Goal: Task Accomplishment & Management: Use online tool/utility

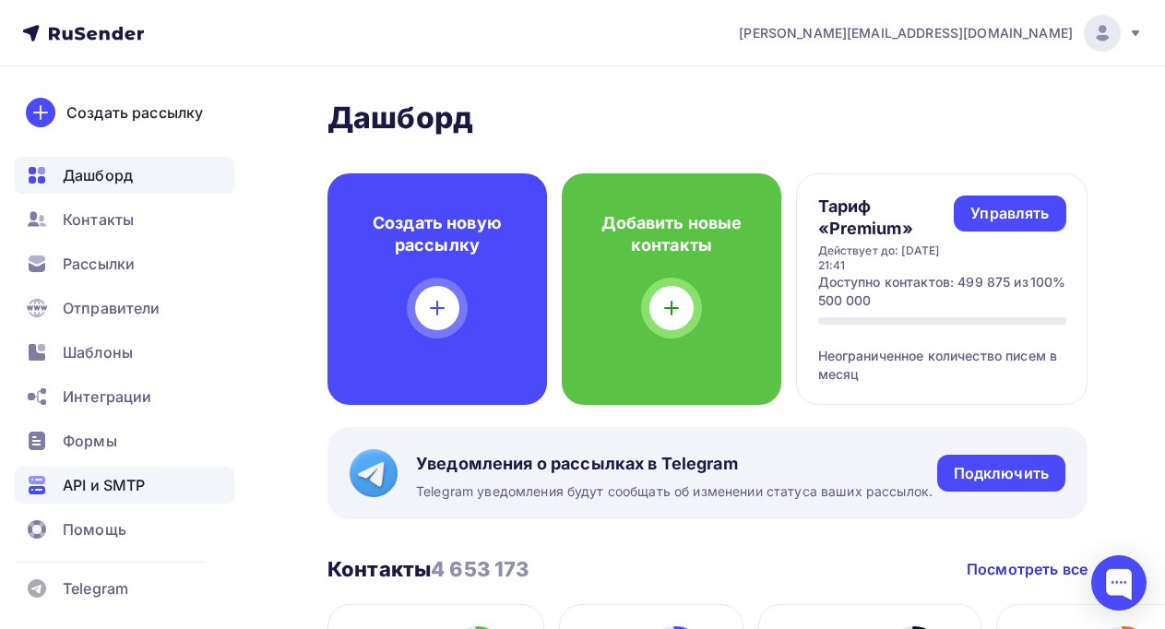
click at [105, 478] on span "API и SMTP" at bounding box center [104, 485] width 82 height 22
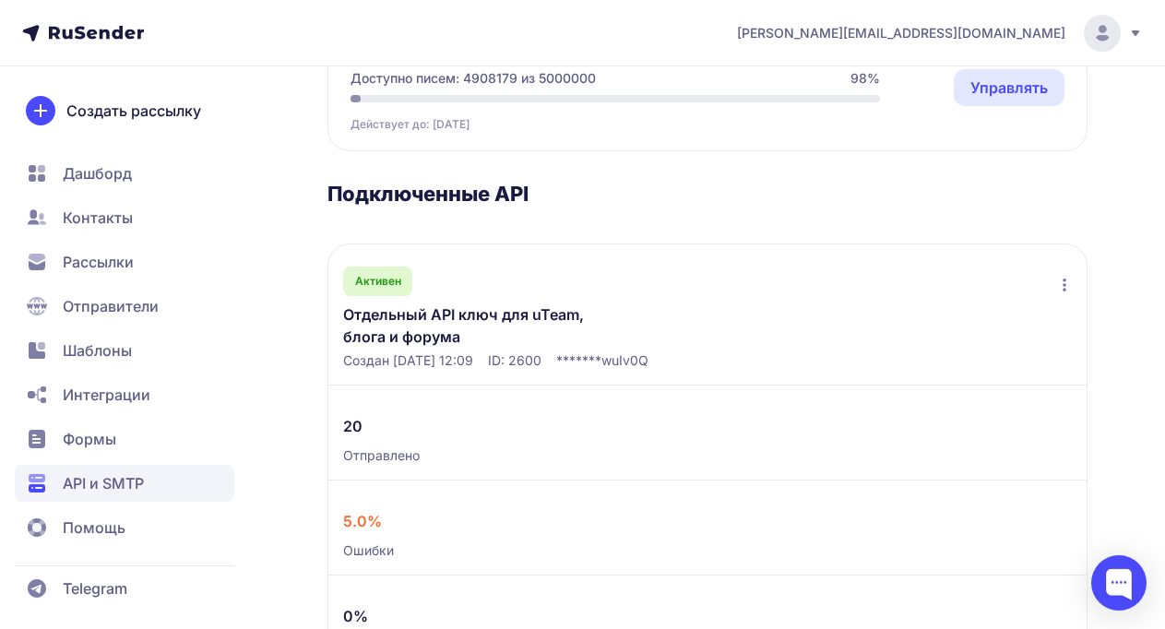
scroll to position [233, 0]
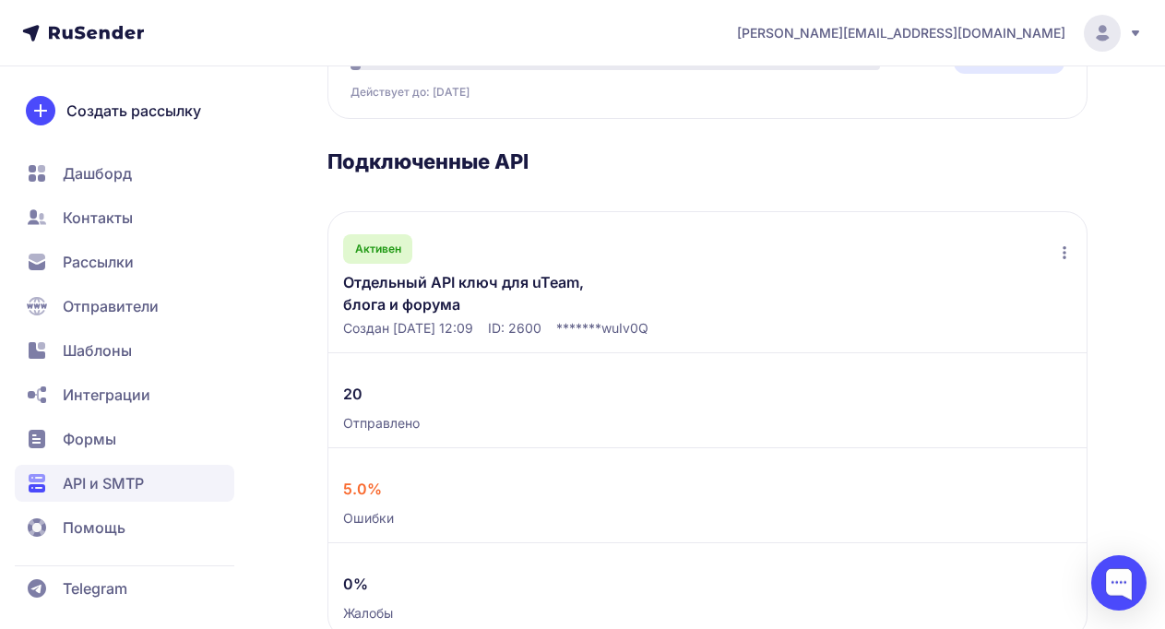
click at [444, 284] on link "Отдельный API ключ для uTeam, блога и форума" at bounding box center [486, 293] width 286 height 44
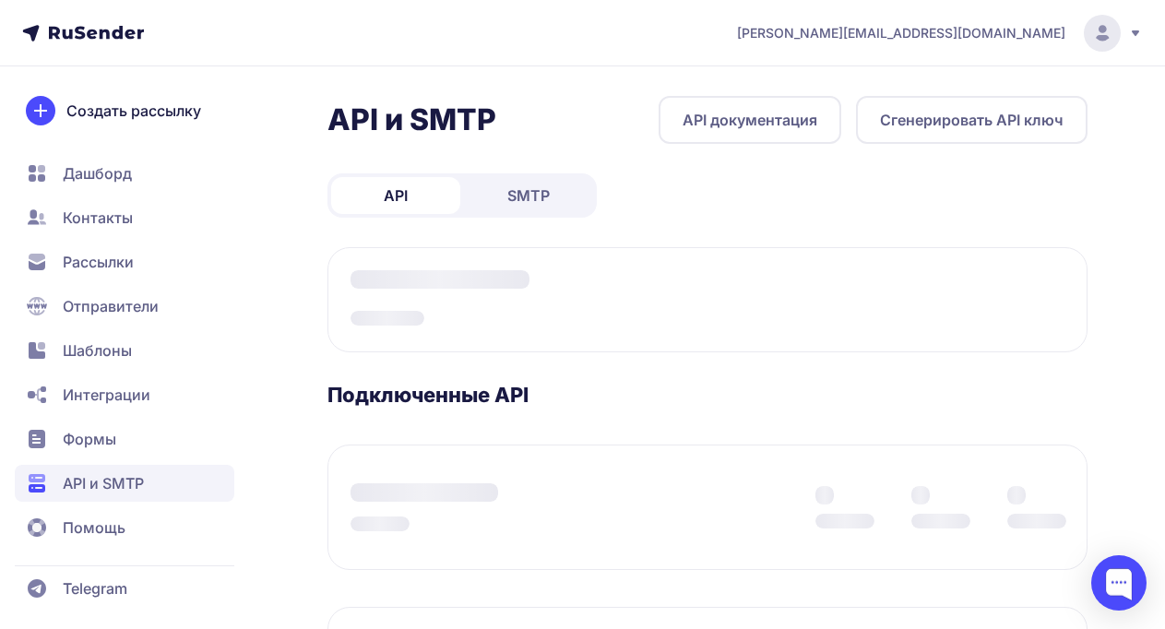
scroll to position [226, 0]
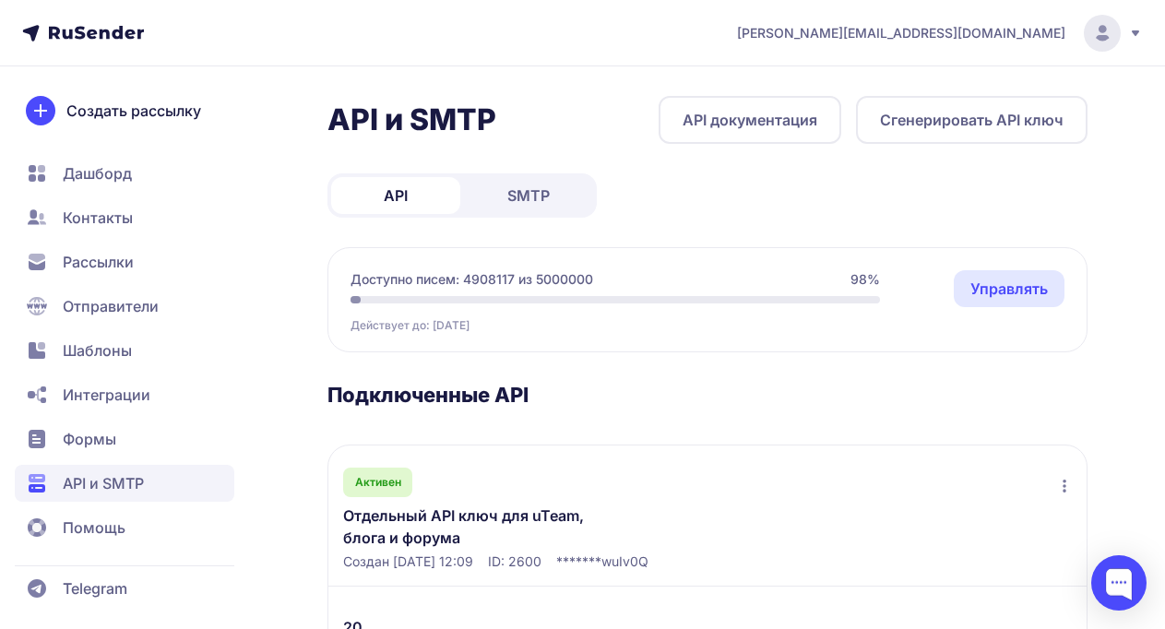
click at [536, 213] on link "SMTP" at bounding box center [528, 195] width 129 height 37
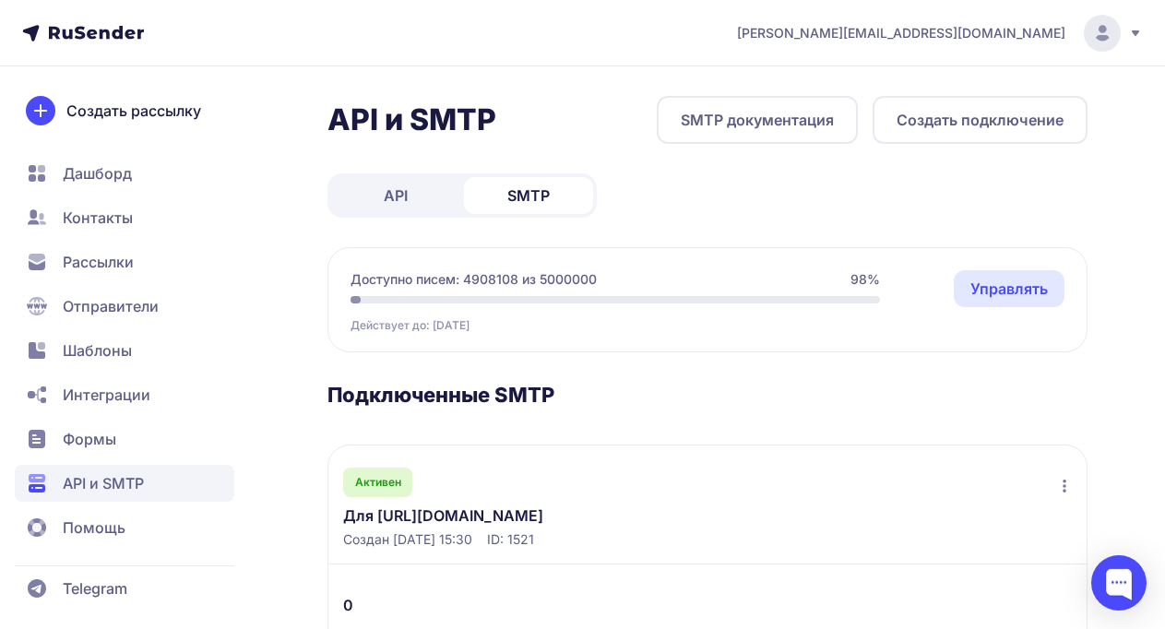
click at [809, 116] on link "SMTP документация" at bounding box center [757, 120] width 201 height 48
click at [970, 126] on button "Создать подключение" at bounding box center [979, 120] width 215 height 48
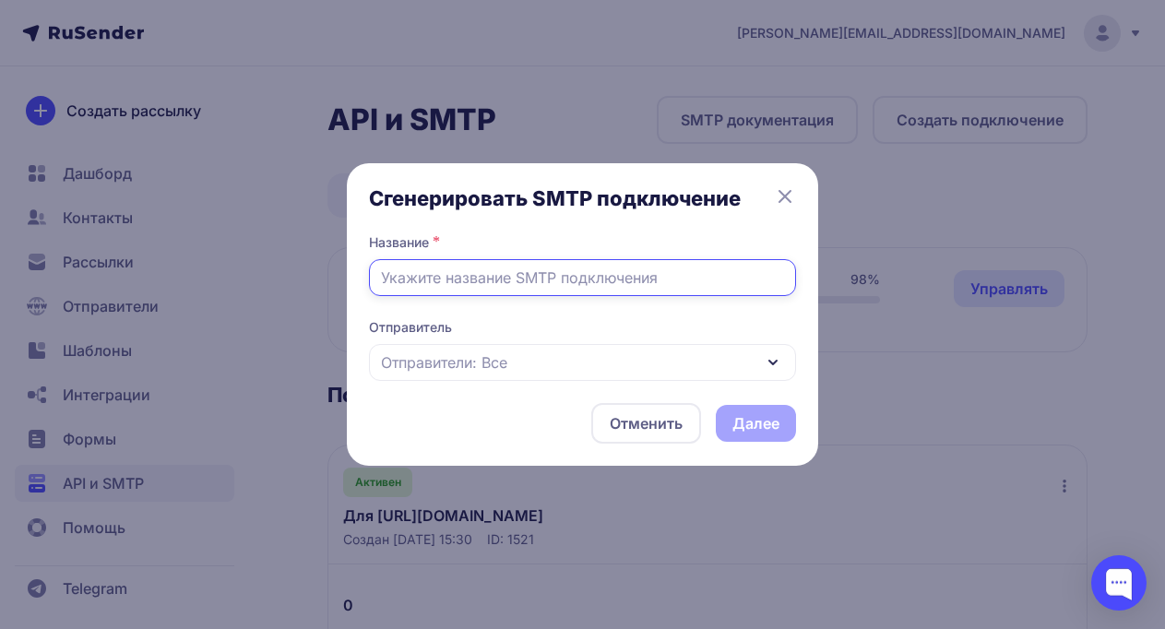
click at [467, 272] on input "text" at bounding box center [582, 277] width 427 height 37
type input "г"
type input "uCoz QA"
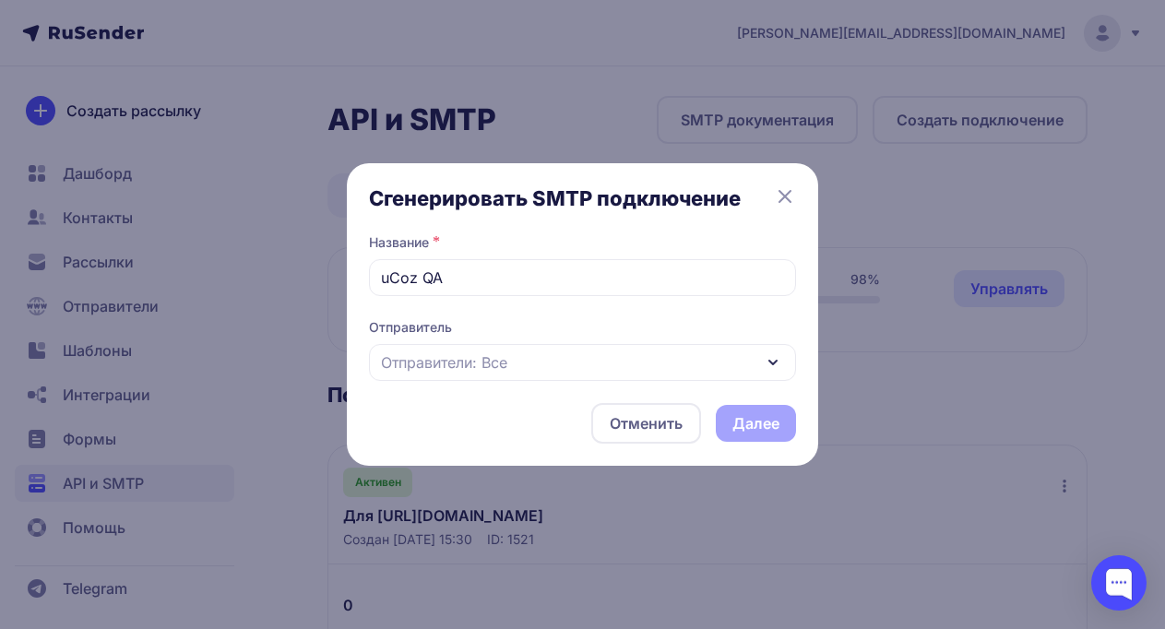
click at [624, 350] on div "Отправители: Все" at bounding box center [582, 362] width 427 height 37
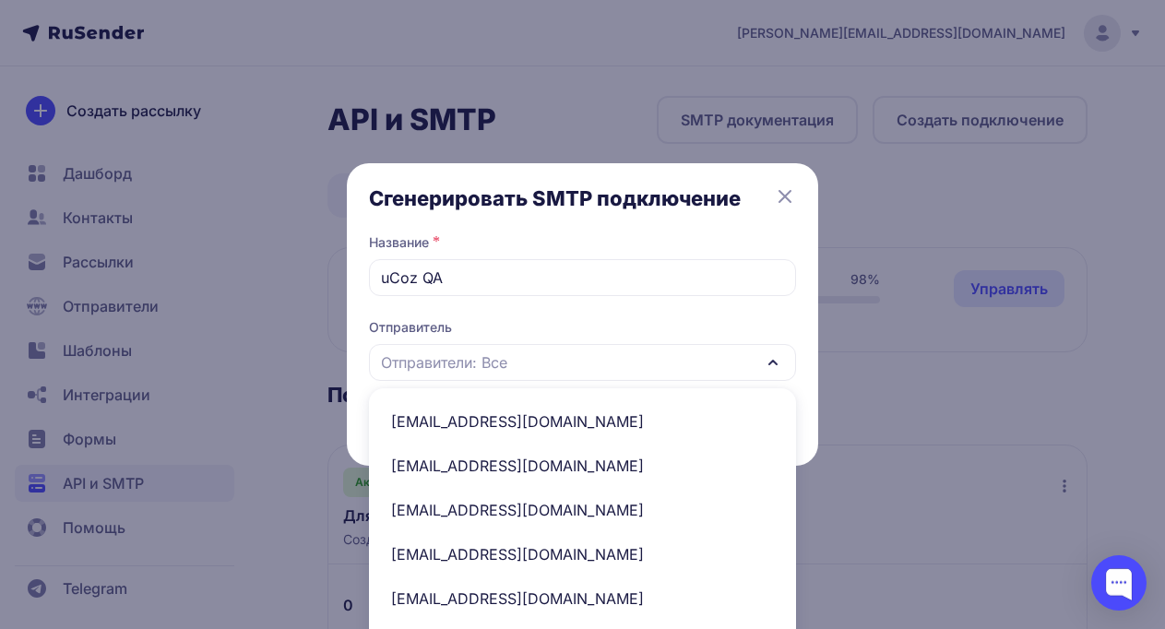
click at [779, 194] on icon at bounding box center [785, 196] width 22 height 22
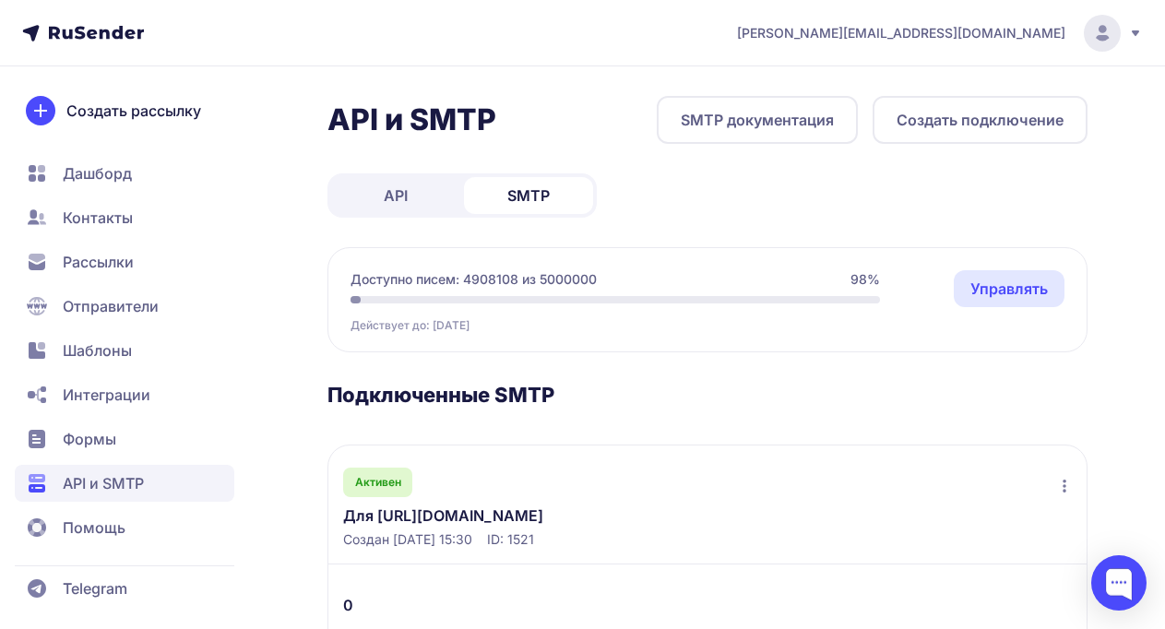
click at [86, 306] on span "Отправители" at bounding box center [111, 306] width 96 height 22
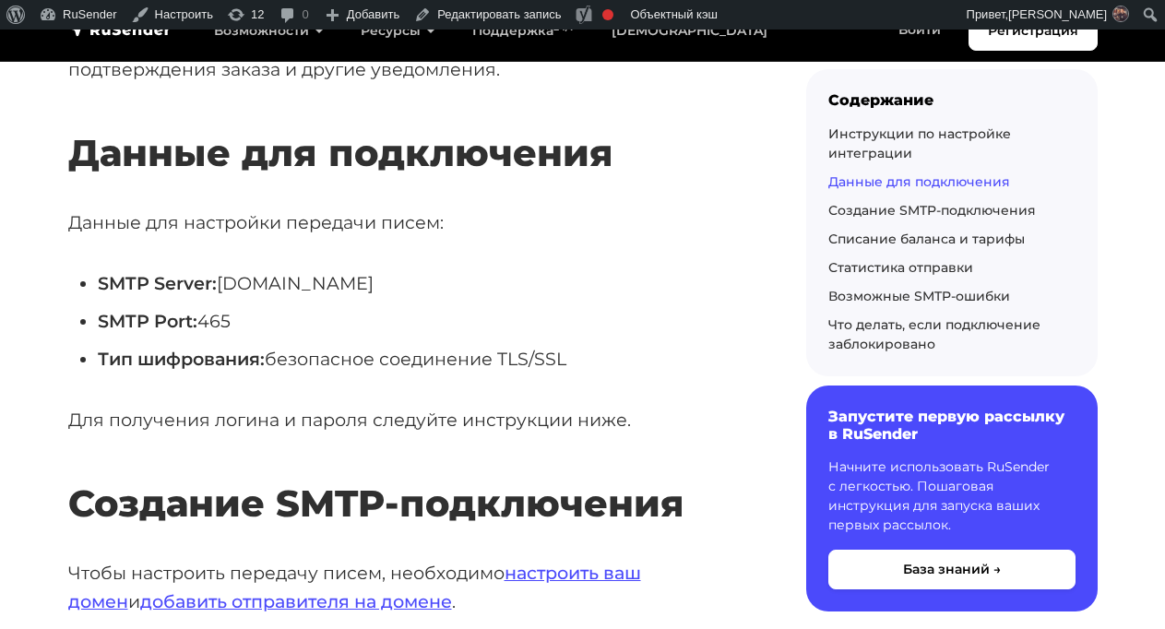
scroll to position [1000, 0]
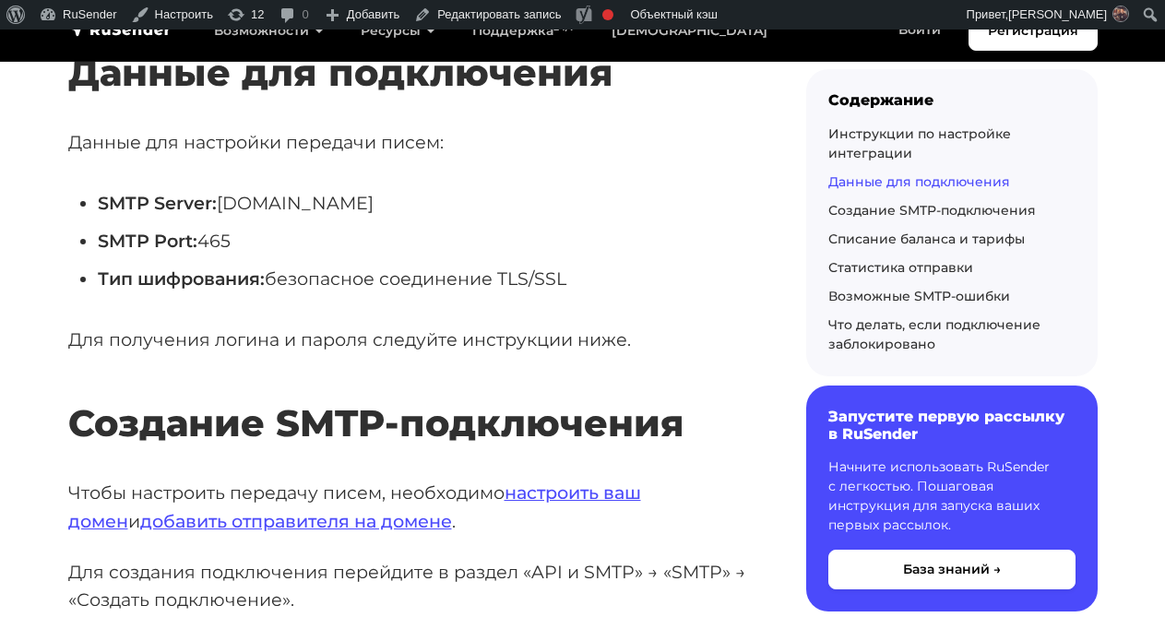
click at [226, 204] on li "SMTP Server: smtp.rusender.ru" at bounding box center [422, 203] width 649 height 29
drag, startPoint x: 223, startPoint y: 204, endPoint x: 397, endPoint y: 205, distance: 174.3
click at [397, 205] on li "SMTP Server: smtp.rusender.ru" at bounding box center [422, 203] width 649 height 29
copy li "smtp.rusender.ru"
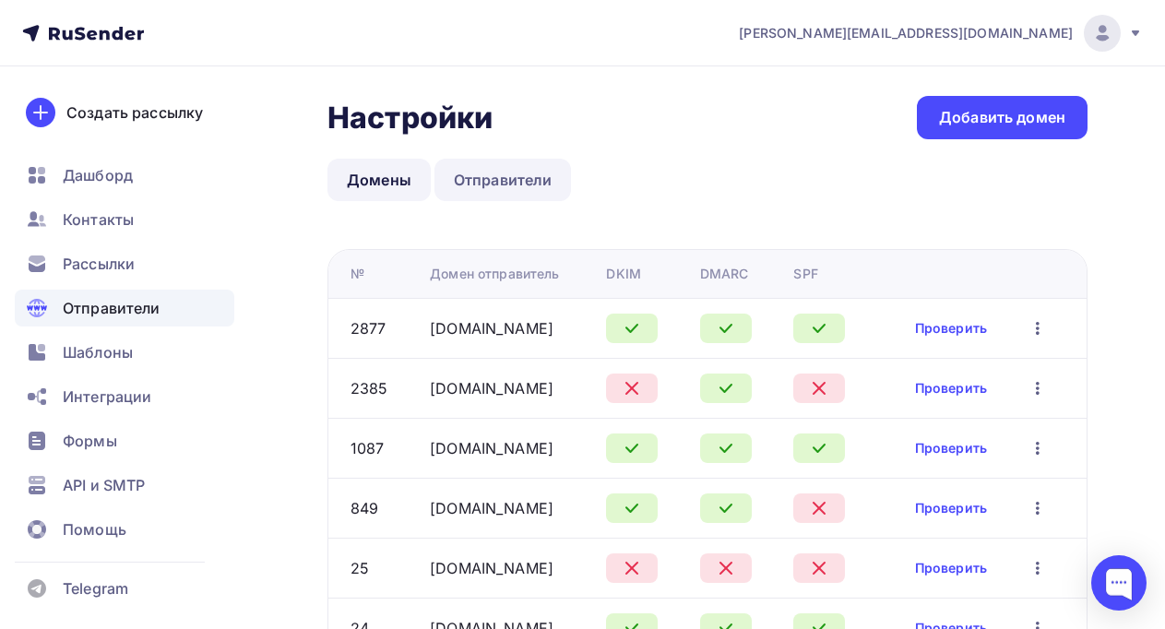
click at [486, 190] on link "Отправители" at bounding box center [502, 180] width 137 height 42
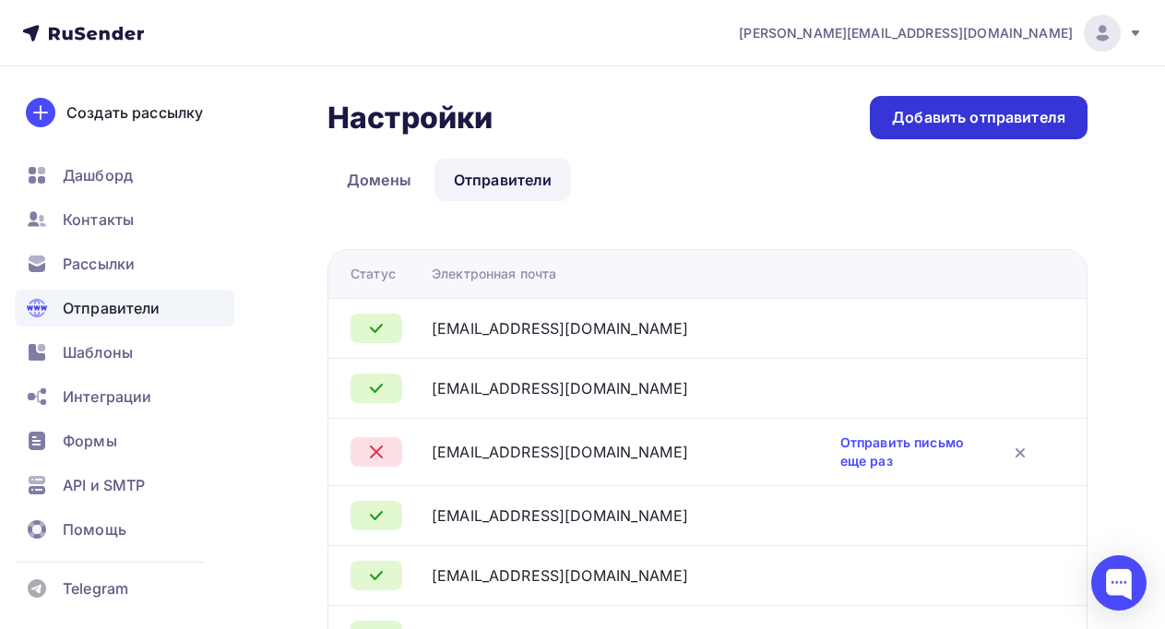
click at [961, 123] on div "Добавить отправителя" at bounding box center [978, 117] width 173 height 21
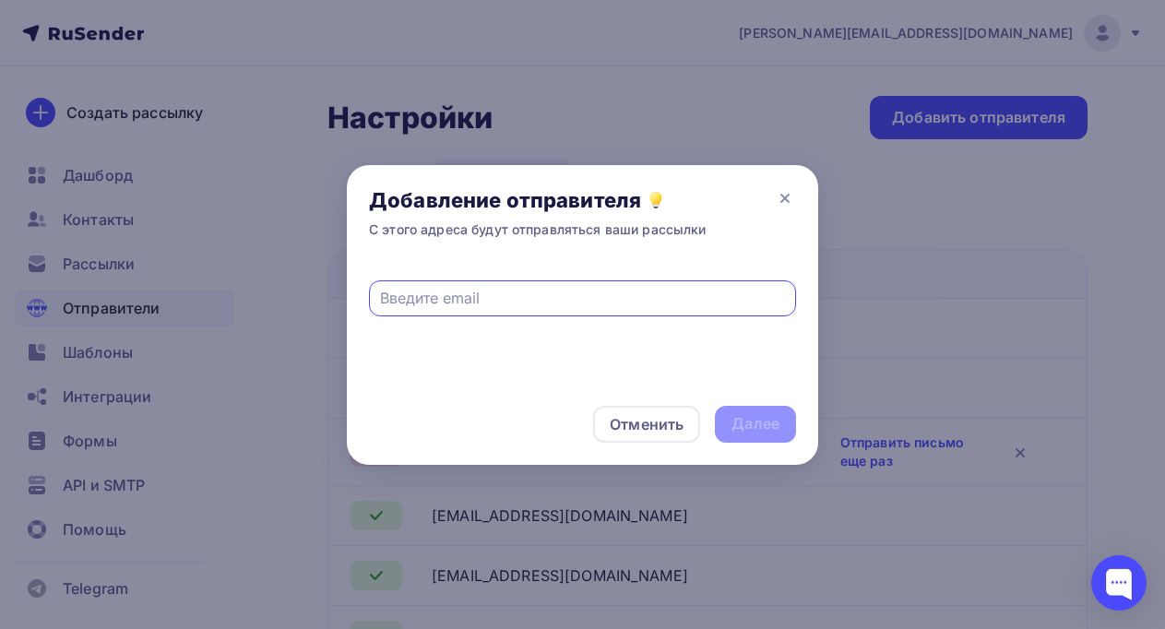
click at [493, 293] on input "text" at bounding box center [583, 298] width 406 height 22
click at [497, 301] on input "[EMAIL_ADDRESS][DOMAIN_NAME]" at bounding box center [583, 298] width 406 height 22
type input "[EMAIL_ADDRESS][DOMAIN_NAME]"
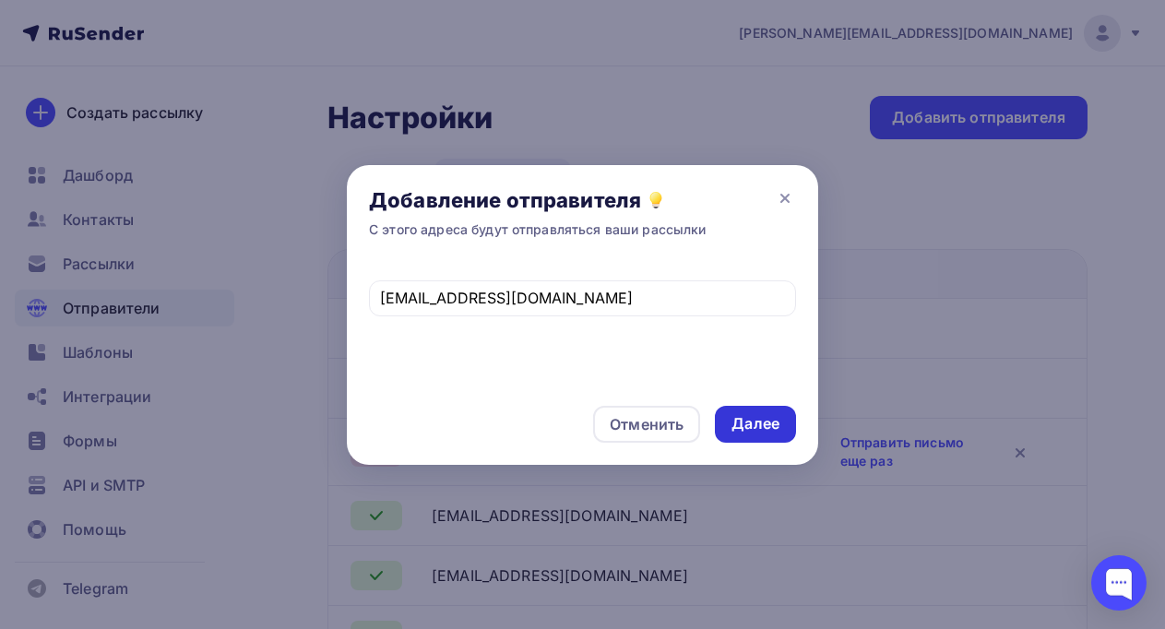
click at [747, 419] on div "Далее" at bounding box center [755, 423] width 48 height 21
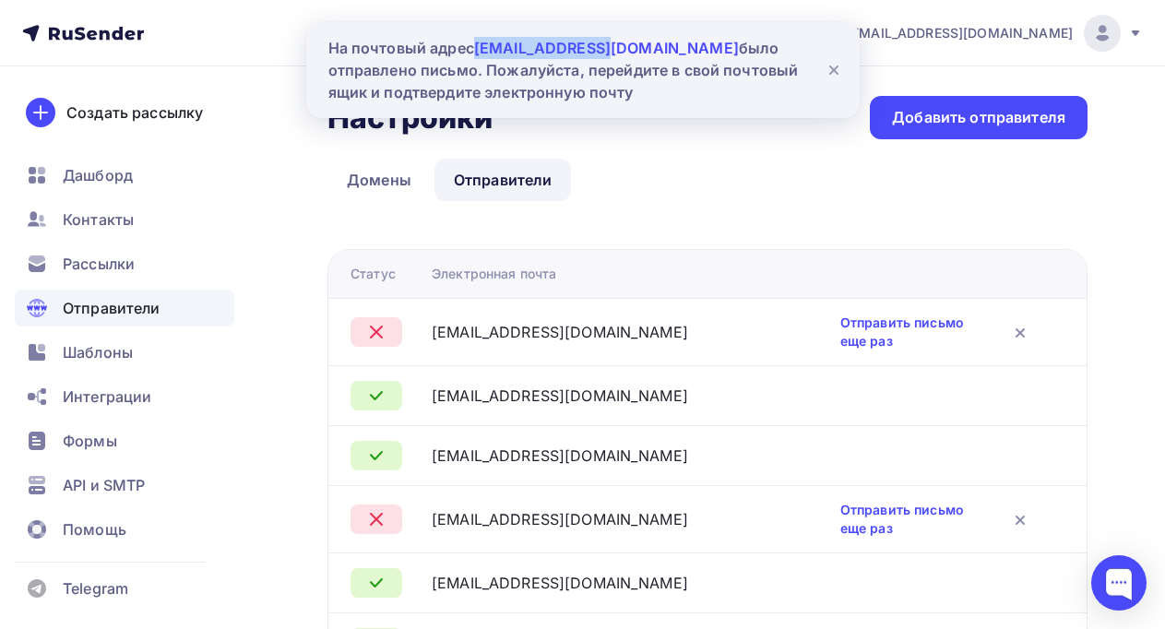
drag, startPoint x: 475, startPoint y: 47, endPoint x: 609, endPoint y: 47, distance: 133.7
click at [609, 47] on div "На почтовый адрес qa@ucozmail.com было отправлено письмо. Пожалуйста, перейдите…" at bounding box center [568, 70] width 480 height 66
copy span "[EMAIL_ADDRESS][DOMAIN_NAME]"
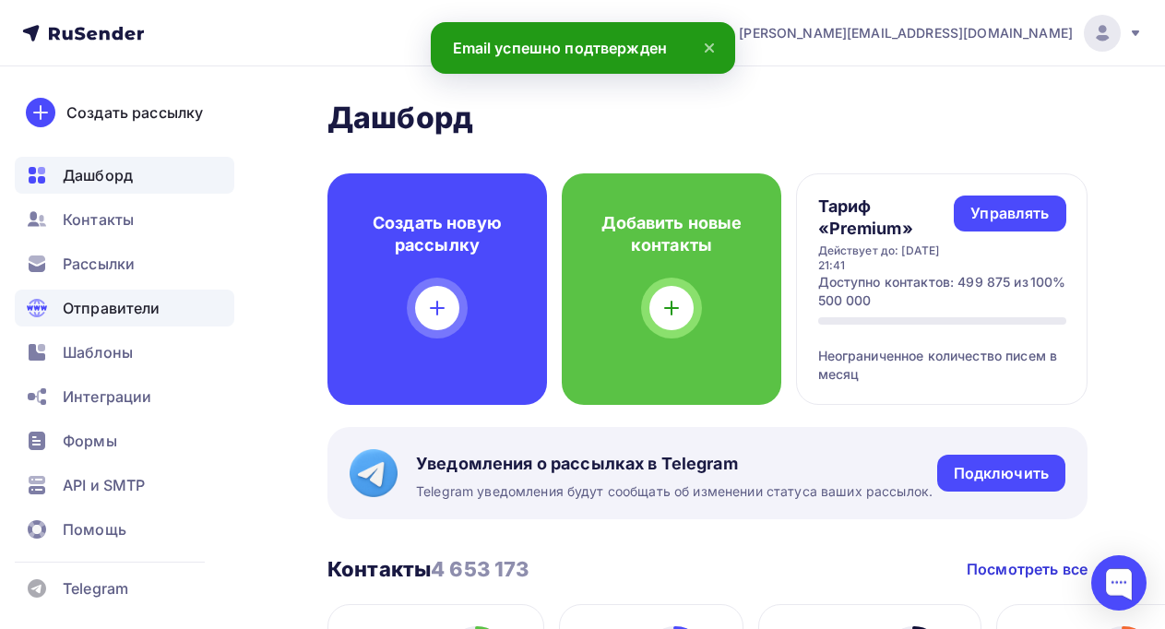
click at [93, 309] on span "Отправители" at bounding box center [112, 308] width 98 height 22
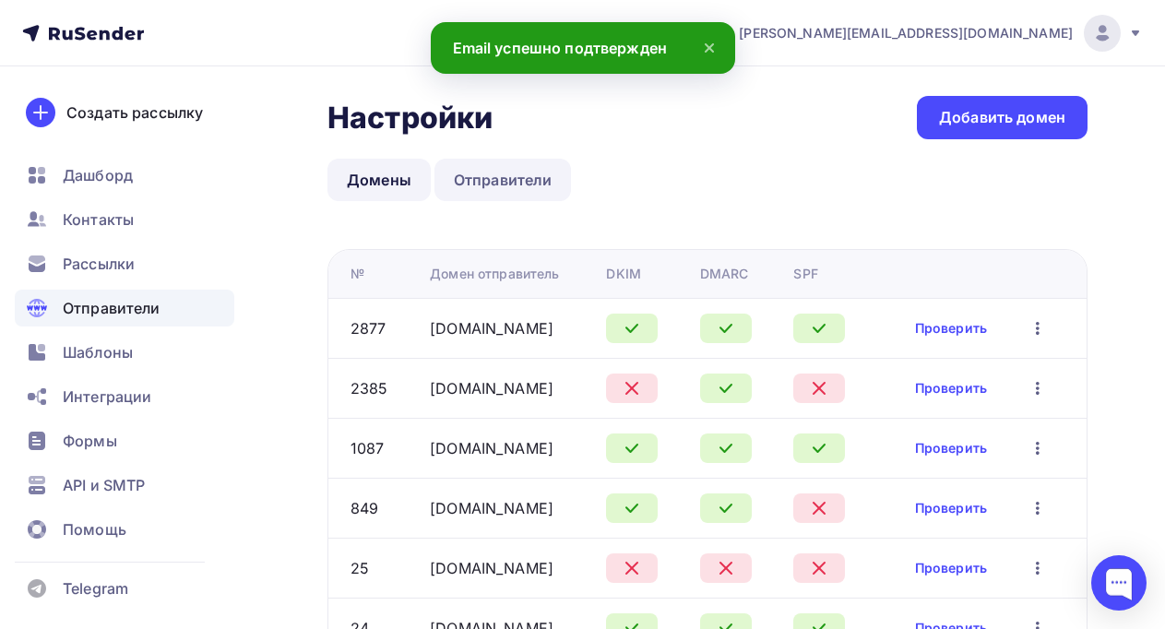
click at [481, 174] on link "Отправители" at bounding box center [502, 180] width 137 height 42
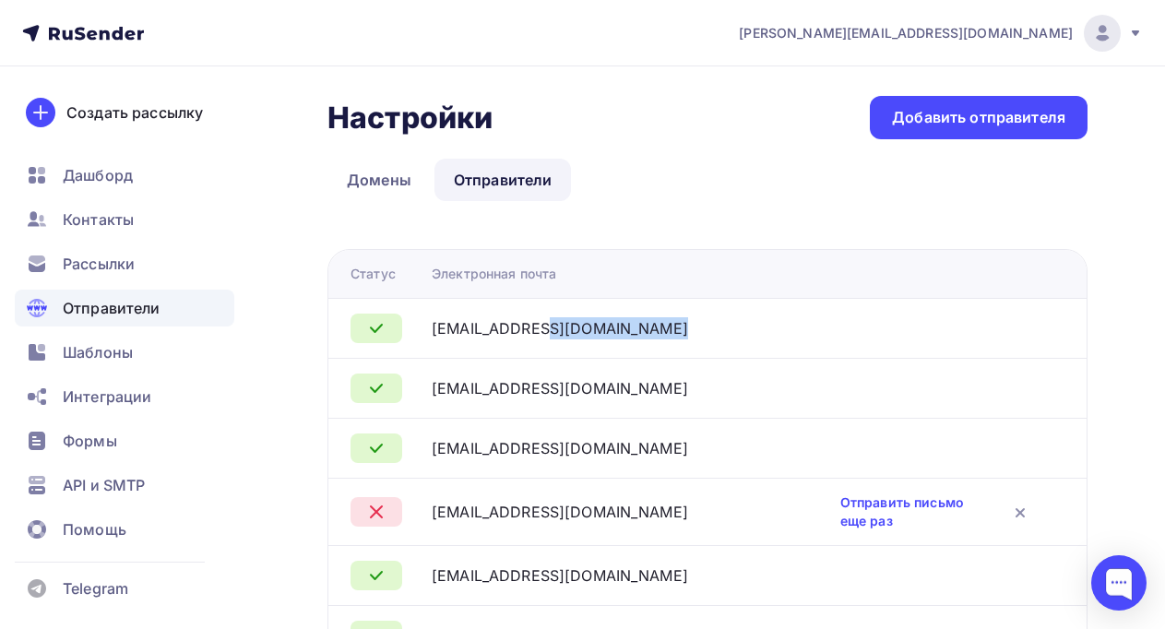
drag, startPoint x: 439, startPoint y: 327, endPoint x: 639, endPoint y: 330, distance: 200.1
click at [639, 330] on tr "[EMAIL_ADDRESS][DOMAIN_NAME]" at bounding box center [707, 328] width 758 height 60
copy div "[EMAIL_ADDRESS][DOMAIN_NAME]"
click at [108, 483] on span "API и SMTP" at bounding box center [104, 485] width 82 height 22
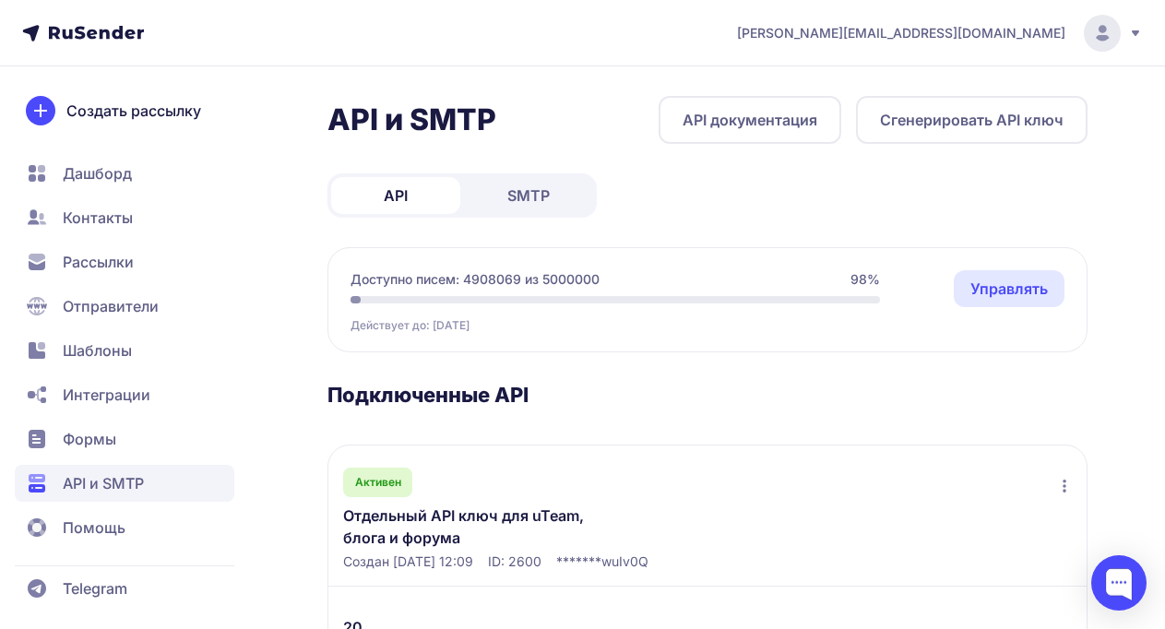
click at [529, 187] on span "SMTP" at bounding box center [528, 195] width 42 height 22
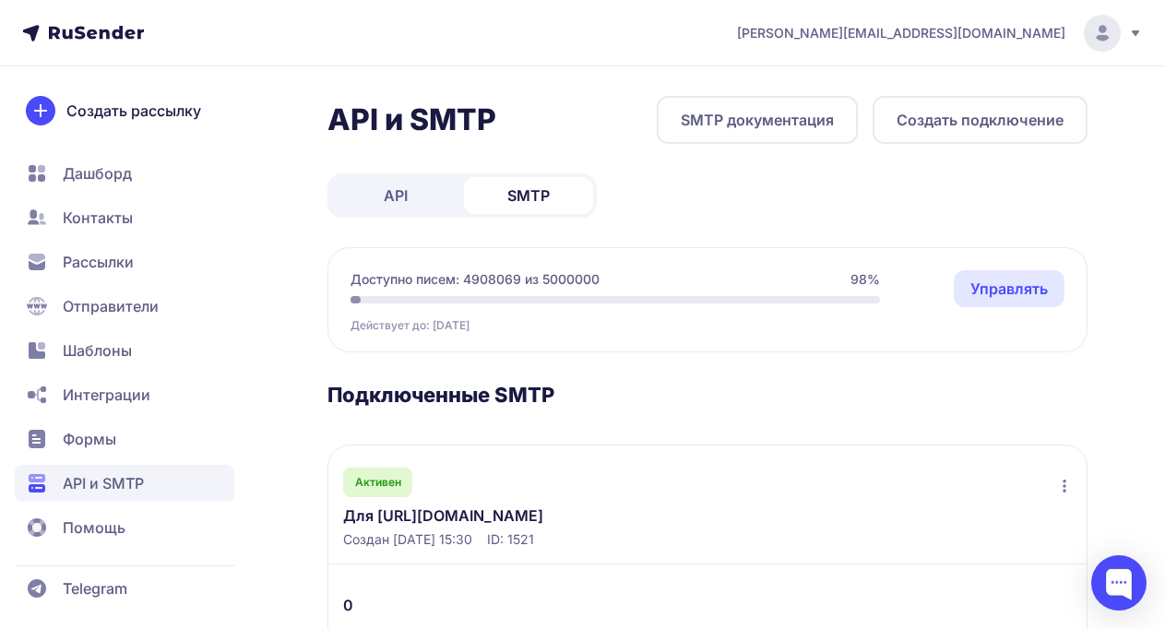
click at [930, 112] on button "Создать подключение" at bounding box center [979, 120] width 215 height 48
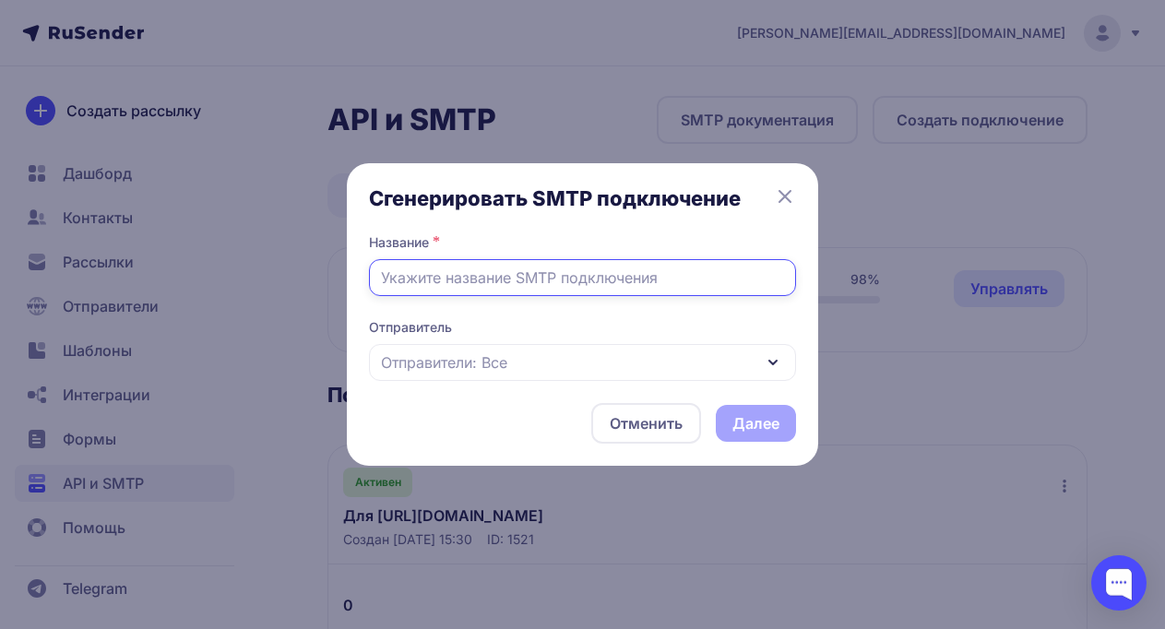
click at [468, 278] on input "text" at bounding box center [582, 277] width 427 height 37
type input "г"
type input "uCoz QA ucoz.ru/qa транзакционка"
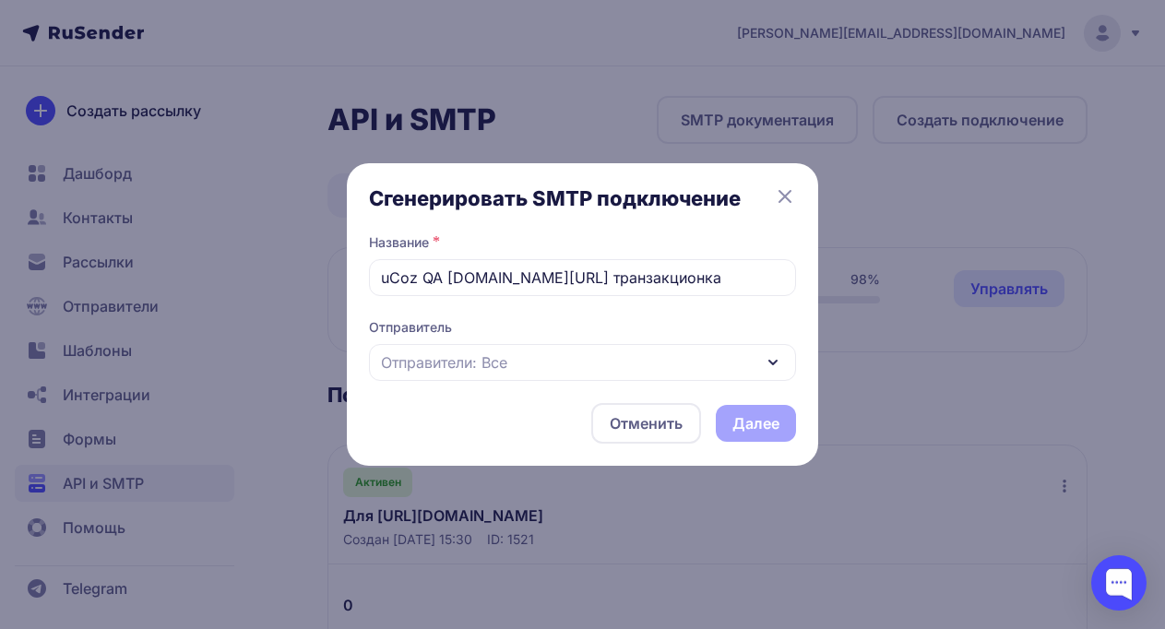
click at [522, 357] on div "Отправители: Все" at bounding box center [582, 362] width 427 height 37
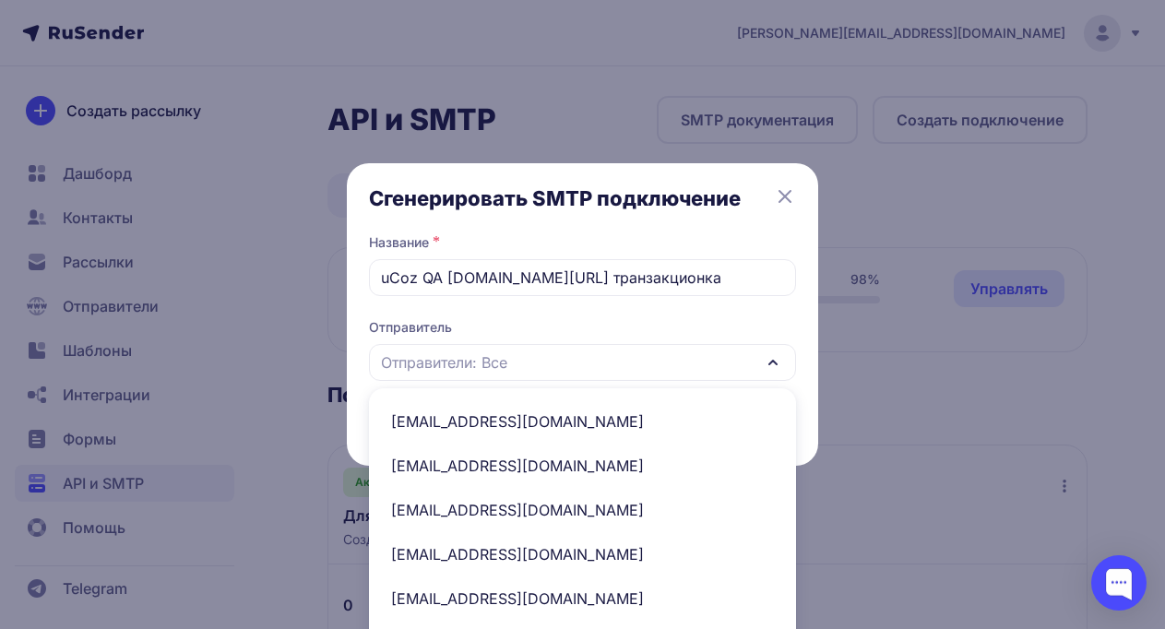
click at [463, 419] on span "[EMAIL_ADDRESS][DOMAIN_NAME]" at bounding box center [582, 421] width 405 height 44
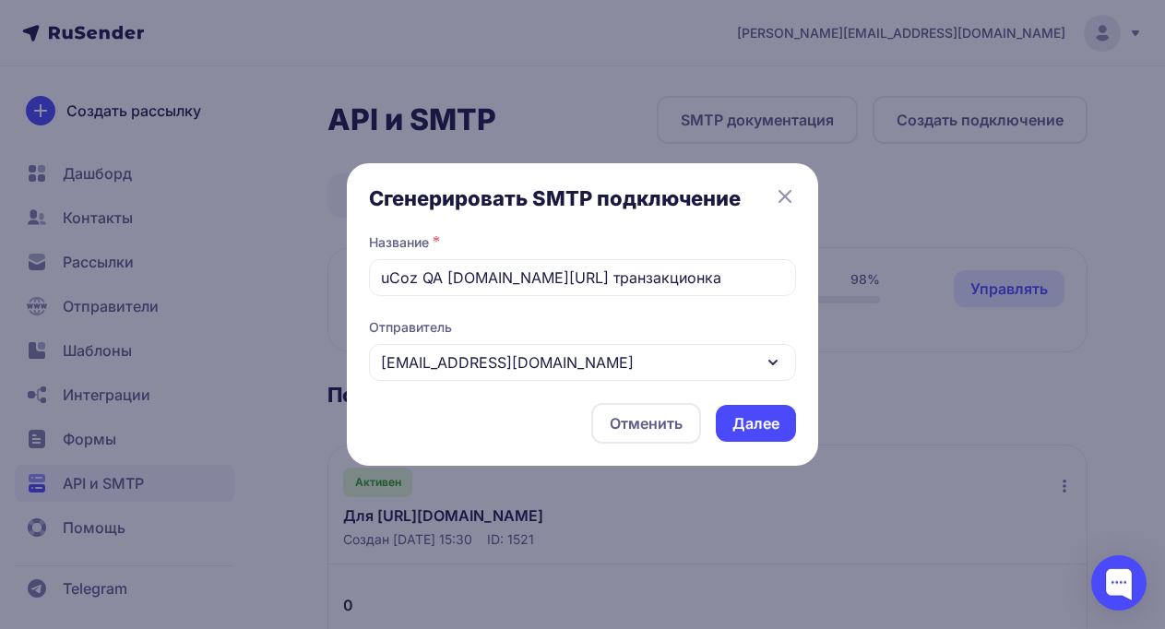
click at [756, 420] on button "Далее" at bounding box center [756, 423] width 80 height 37
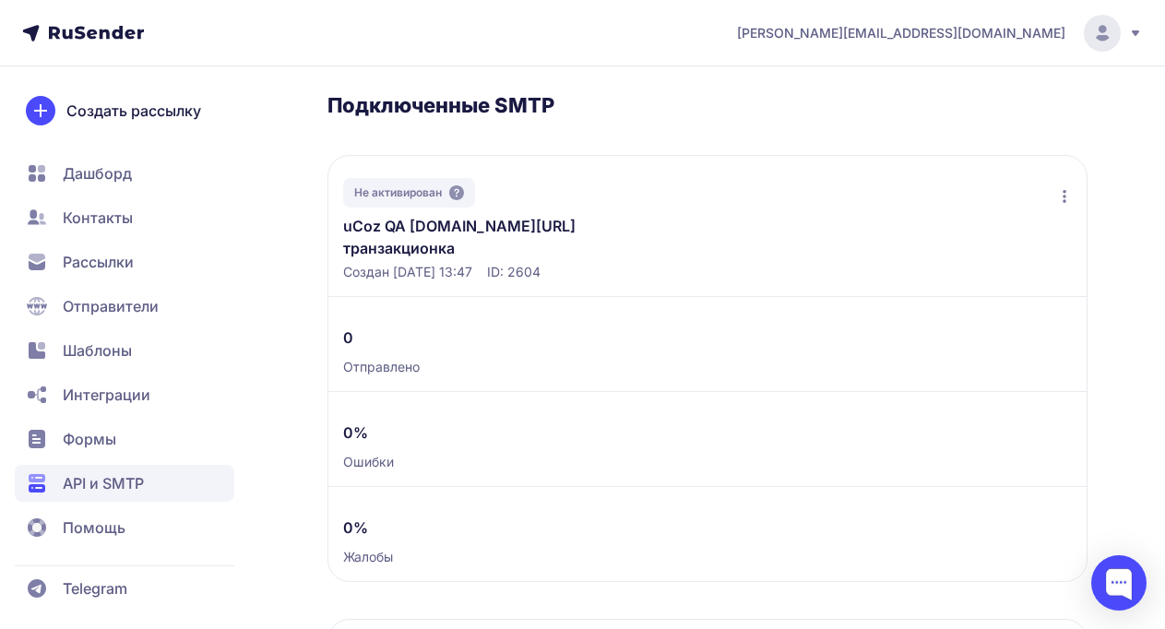
scroll to position [237, 0]
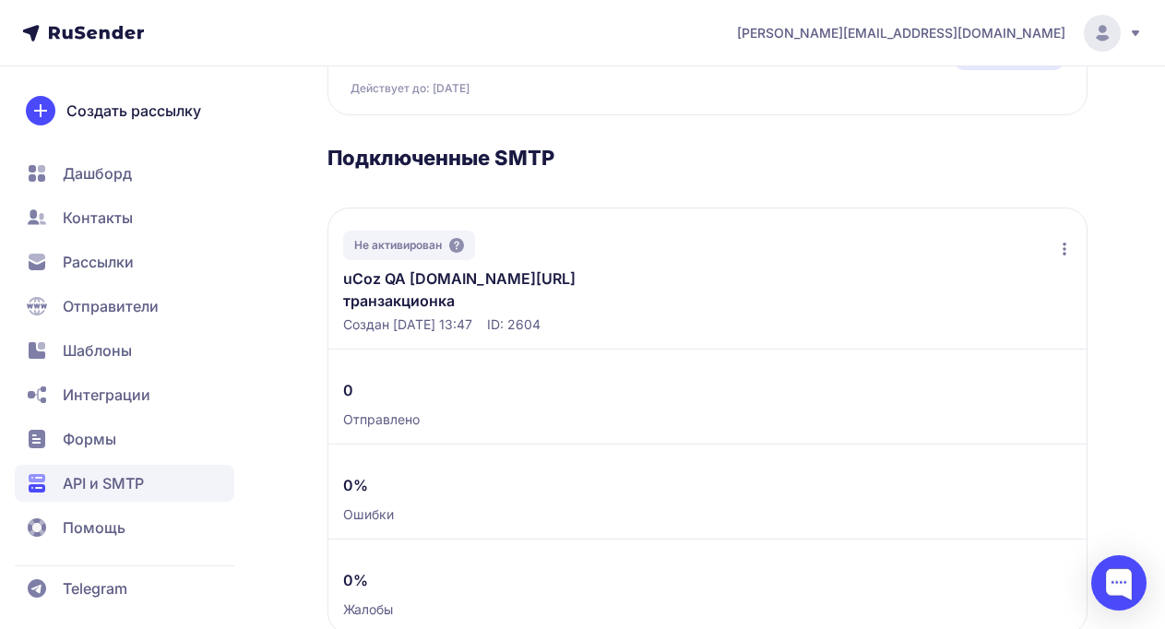
click at [504, 275] on link "uCoz QA [DOMAIN_NAME][URL] транзакционка" at bounding box center [486, 289] width 286 height 44
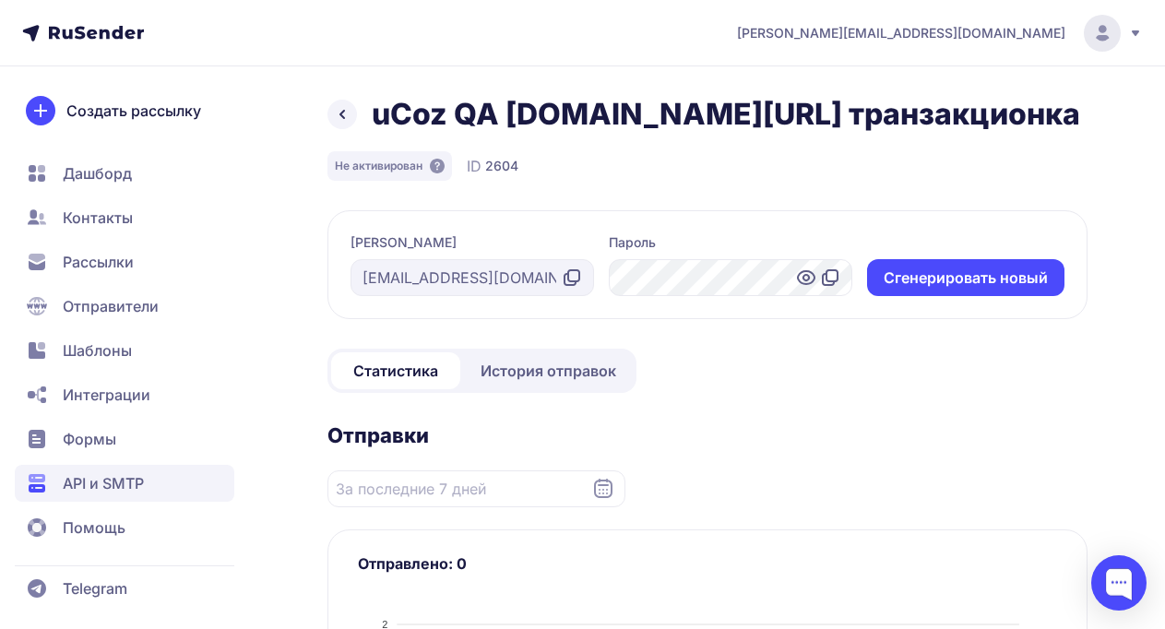
click at [809, 279] on icon at bounding box center [806, 278] width 6 height 6
click at [806, 280] on icon at bounding box center [806, 278] width 6 height 6
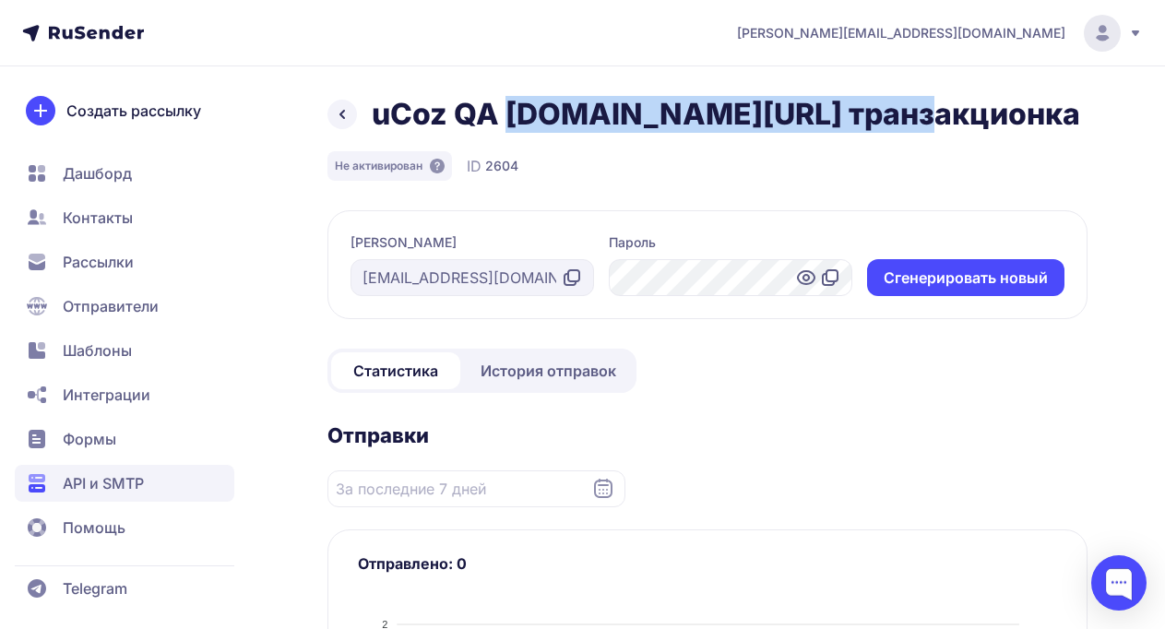
drag, startPoint x: 510, startPoint y: 115, endPoint x: 963, endPoint y: 115, distance: 452.8
click at [963, 115] on div "uCoz QA [DOMAIN_NAME][URL] транзакционка" at bounding box center [707, 114] width 760 height 37
copy h1 "ucoz.ru/qa транзакционка"
drag, startPoint x: 443, startPoint y: 110, endPoint x: 905, endPoint y: 117, distance: 462.0
click at [904, 116] on div "uCoz QA [DOMAIN_NAME][URL] транзакционка" at bounding box center [707, 114] width 760 height 37
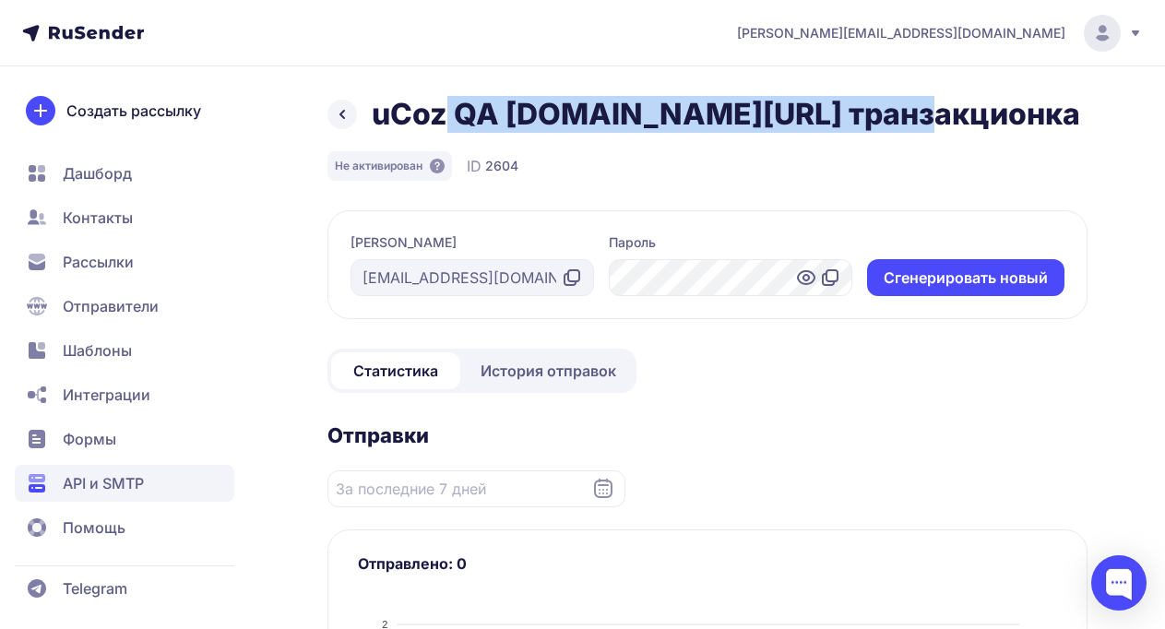
click at [905, 117] on div "uCoz QA [DOMAIN_NAME][URL] транзакционка" at bounding box center [707, 114] width 760 height 37
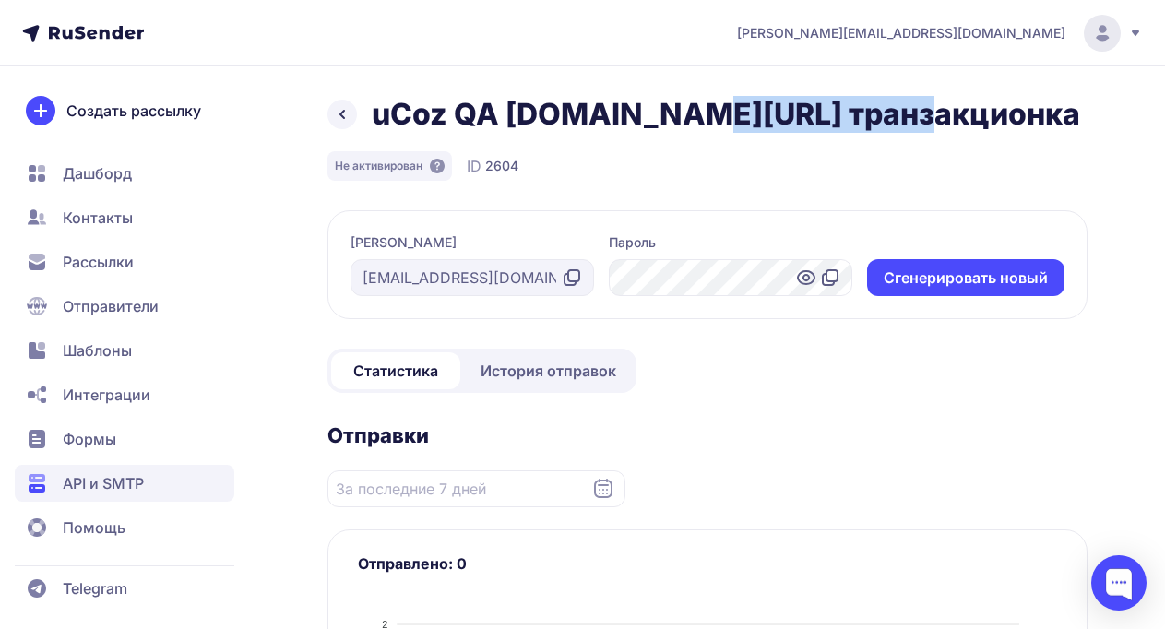
drag, startPoint x: 906, startPoint y: 117, endPoint x: 638, endPoint y: 115, distance: 267.4
click at [642, 116] on div "uCoz QA [DOMAIN_NAME][URL] транзакционка" at bounding box center [707, 114] width 760 height 37
click at [638, 115] on h1 "uCoz QA ucoz.ru/qa транзакционка" at bounding box center [726, 114] width 708 height 37
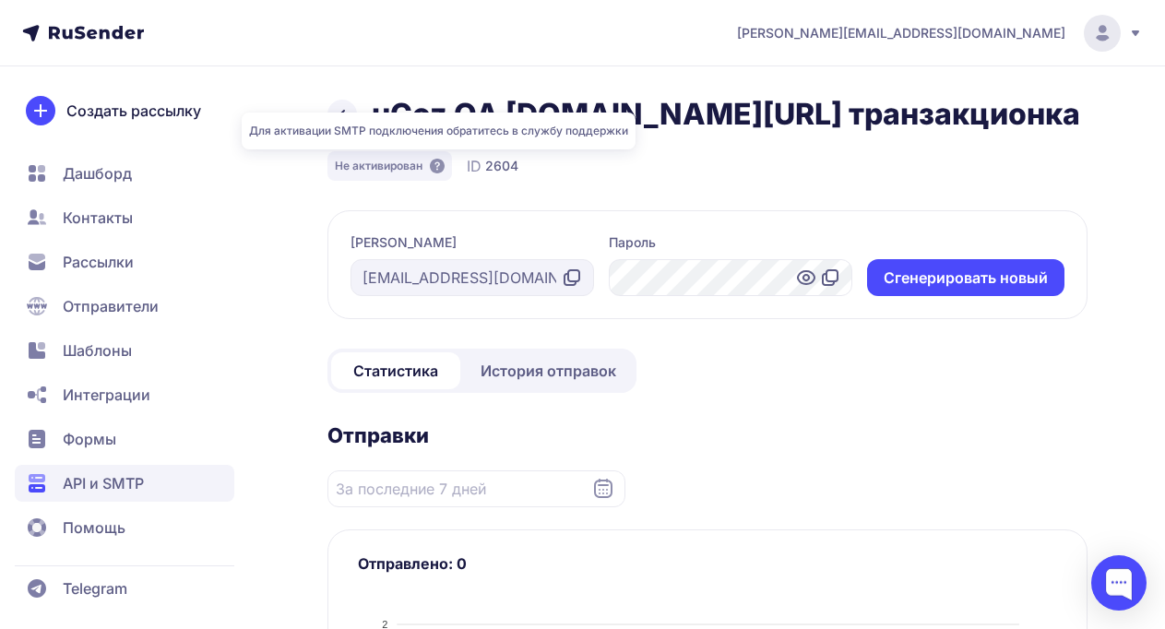
click at [442, 164] on icon at bounding box center [437, 166] width 15 height 15
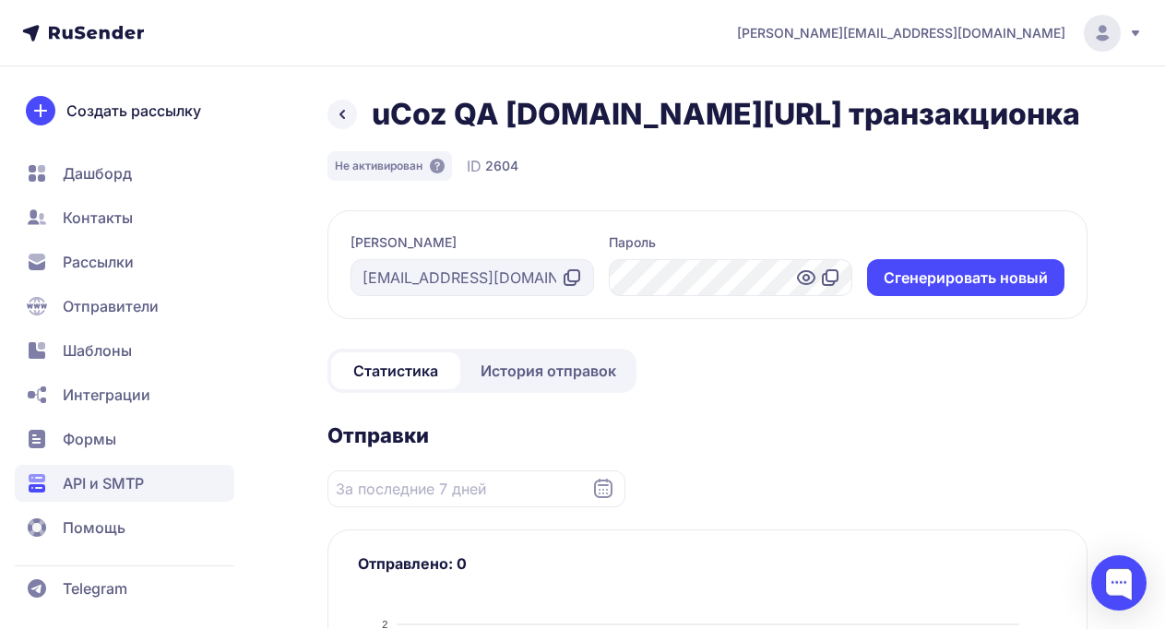
click at [572, 276] on icon at bounding box center [572, 277] width 22 height 22
click at [832, 281] on icon at bounding box center [831, 275] width 11 height 11
click at [437, 274] on div "[EMAIL_ADDRESS][DOMAIN_NAME]" at bounding box center [471, 277] width 243 height 37
click at [578, 278] on icon at bounding box center [573, 275] width 11 height 11
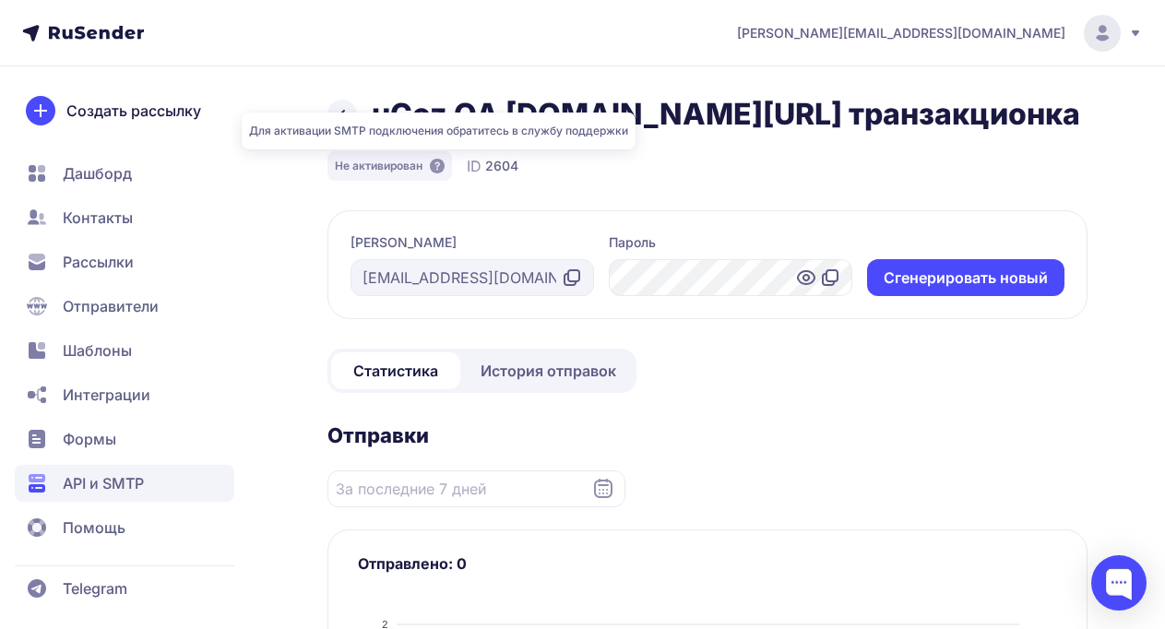
click at [437, 166] on icon at bounding box center [437, 166] width 15 height 15
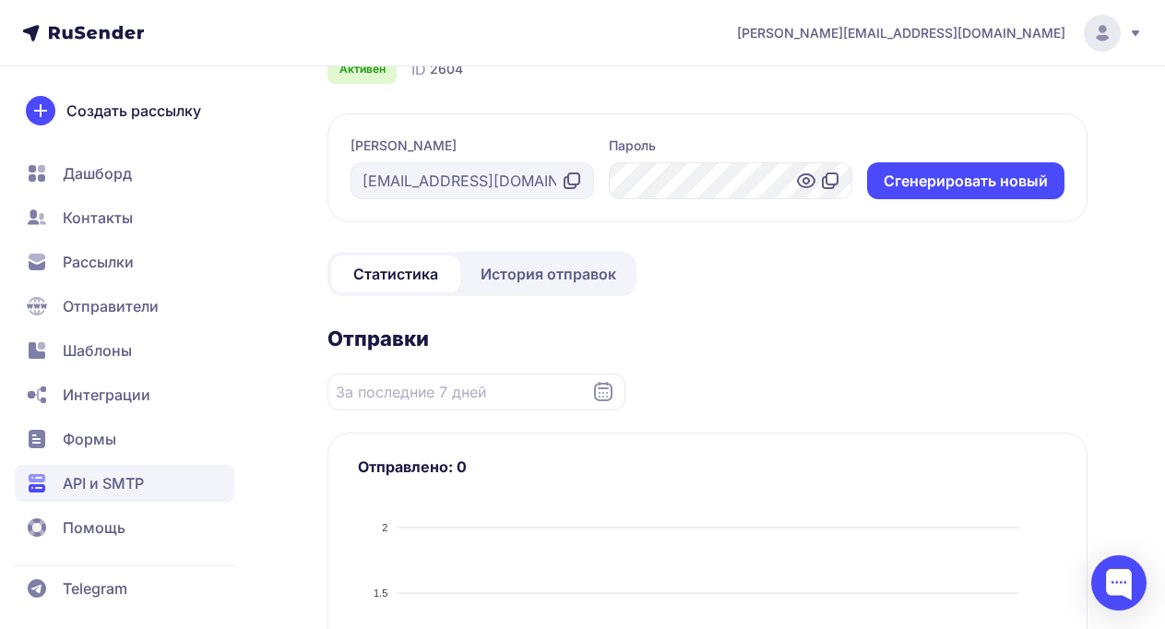
scroll to position [8, 0]
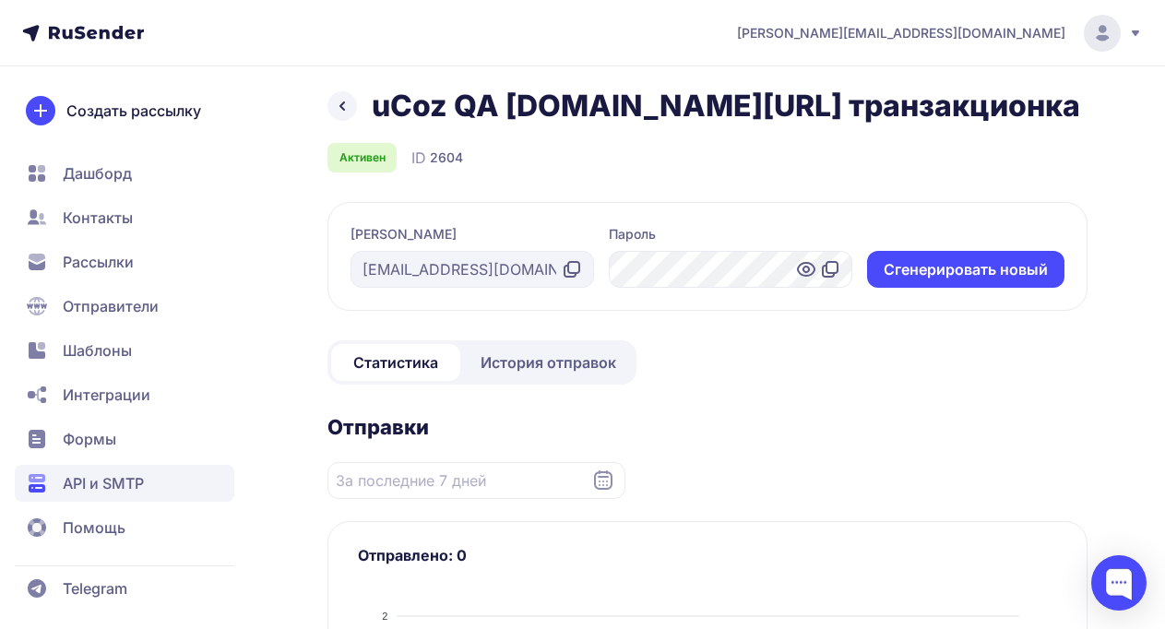
click at [836, 266] on icon at bounding box center [831, 267] width 11 height 11
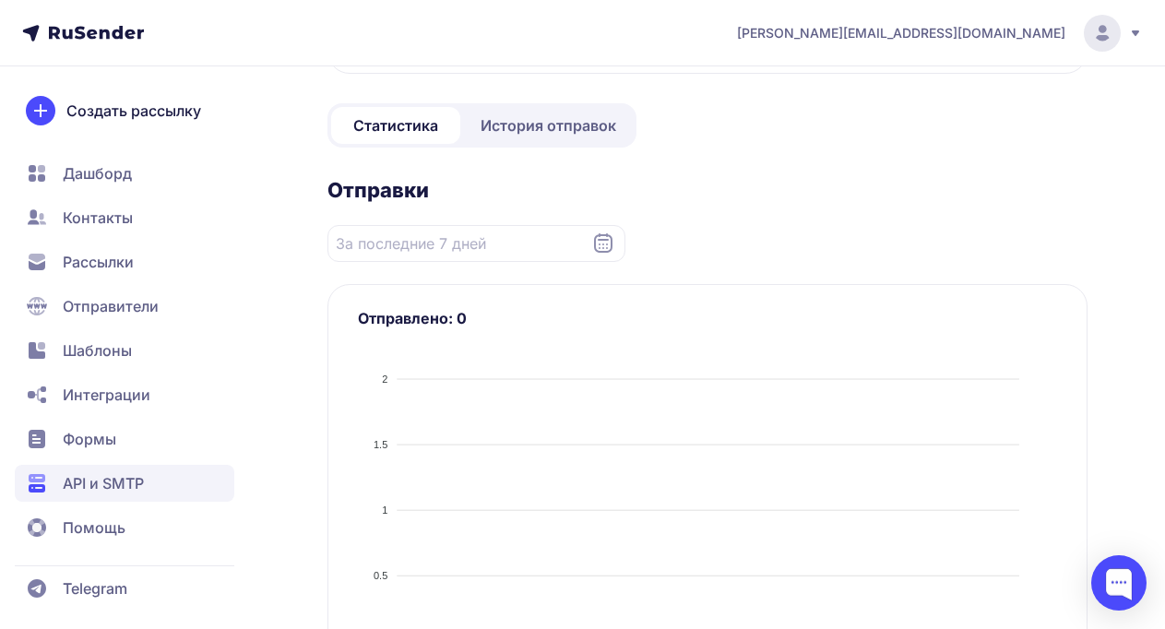
scroll to position [246, 0]
click at [518, 145] on div "Статистика История отправок" at bounding box center [481, 124] width 309 height 44
click at [539, 121] on span "История отправок" at bounding box center [548, 124] width 136 height 22
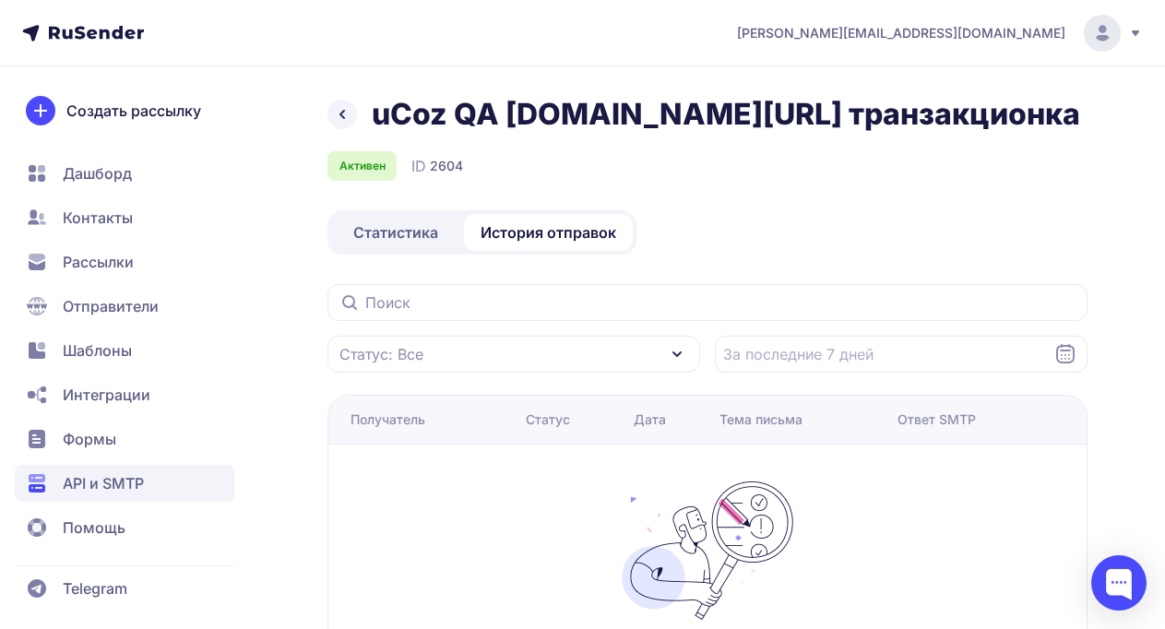
click at [379, 262] on div "uCoz QA ucoz.ru/qa транзакционка Активен ID 2604 Статистика История отправок Ст…" at bounding box center [707, 436] width 760 height 680
click at [379, 243] on link "Статистика" at bounding box center [395, 232] width 129 height 37
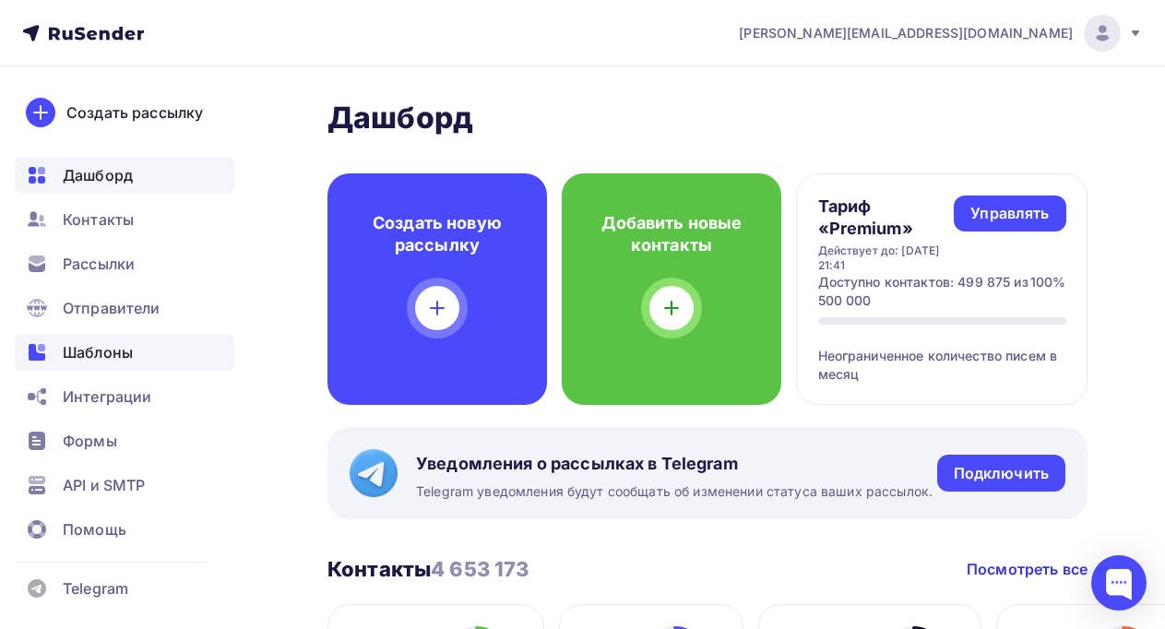
click at [85, 340] on div "Шаблоны" at bounding box center [124, 352] width 219 height 37
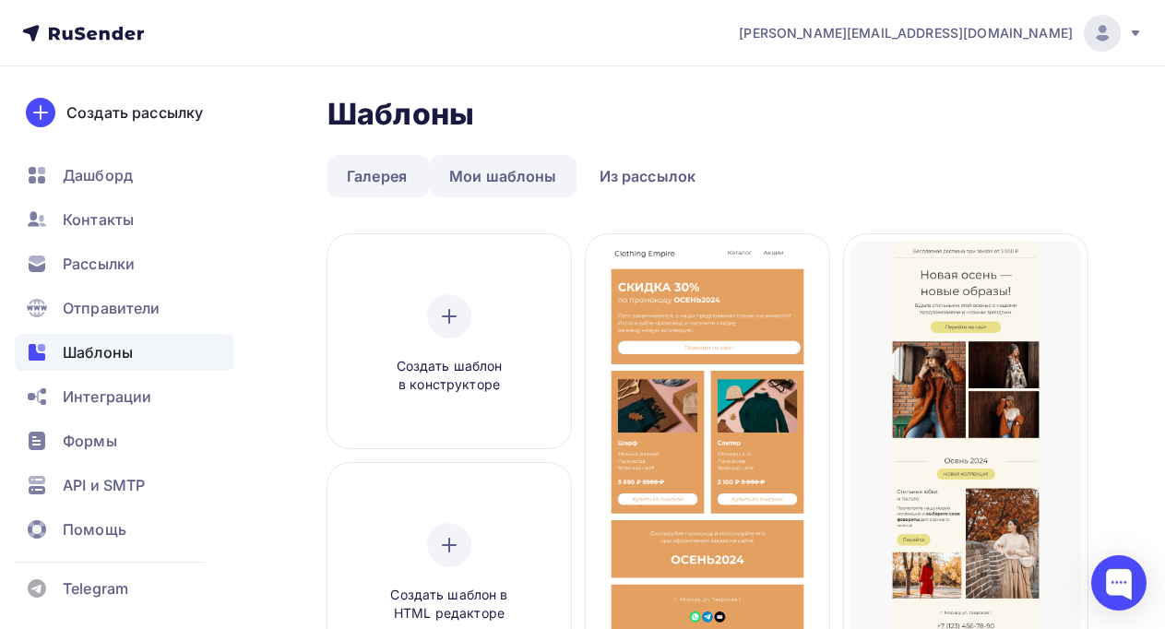
click at [508, 173] on link "Мои шаблоны" at bounding box center [503, 176] width 147 height 42
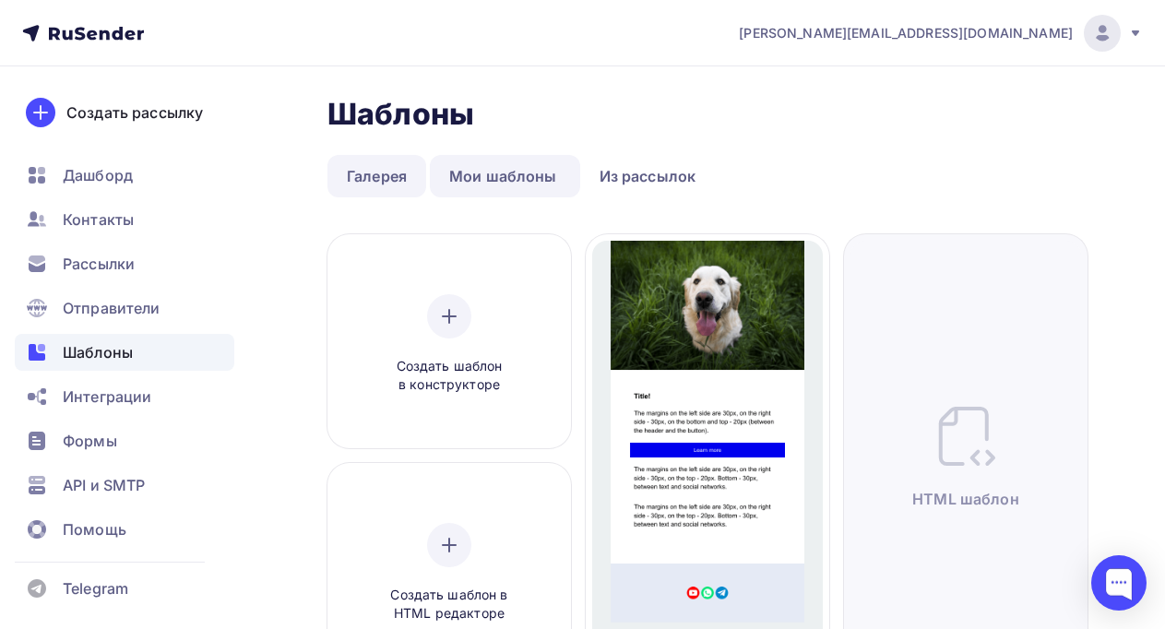
click at [406, 157] on link "Галерея" at bounding box center [376, 176] width 99 height 42
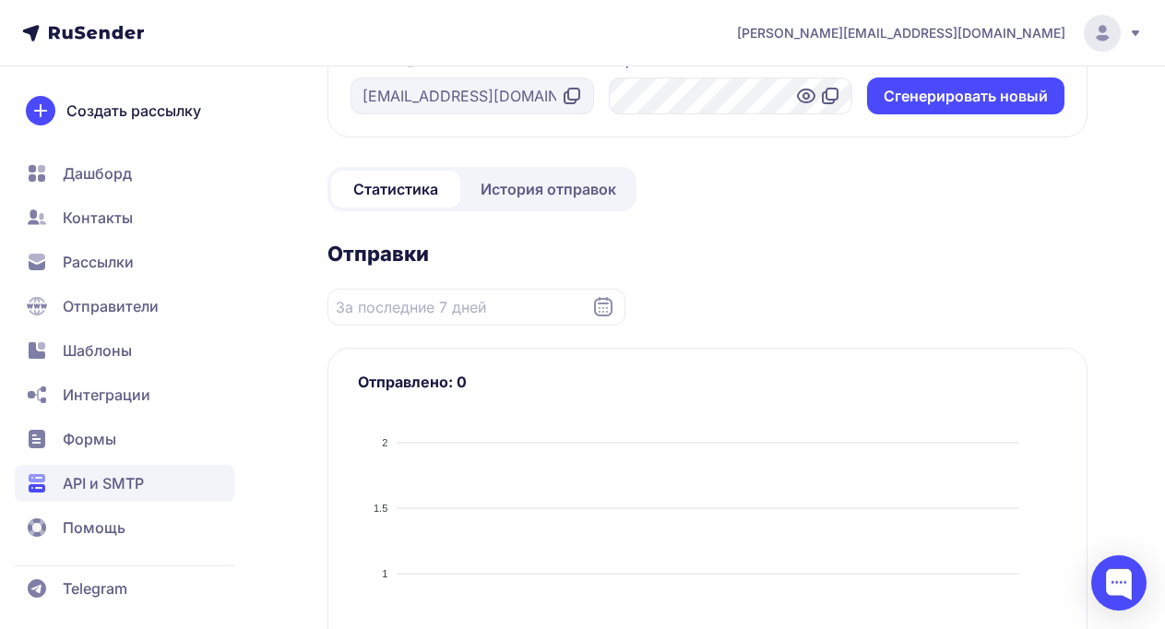
scroll to position [222, 0]
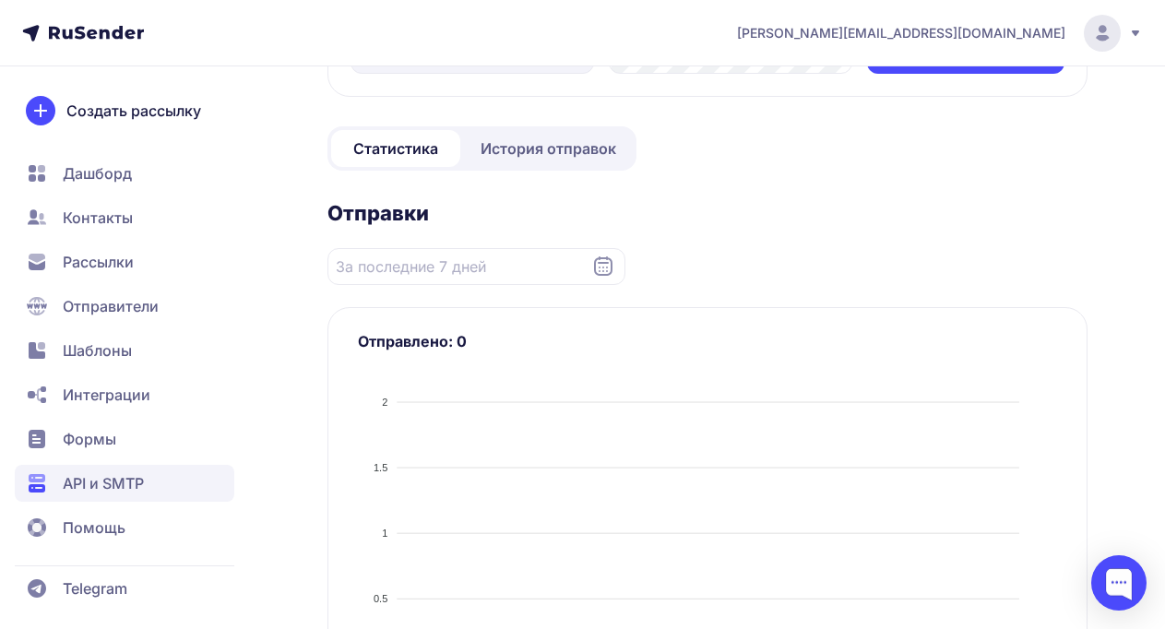
click at [528, 156] on span "История отправок" at bounding box center [548, 148] width 136 height 22
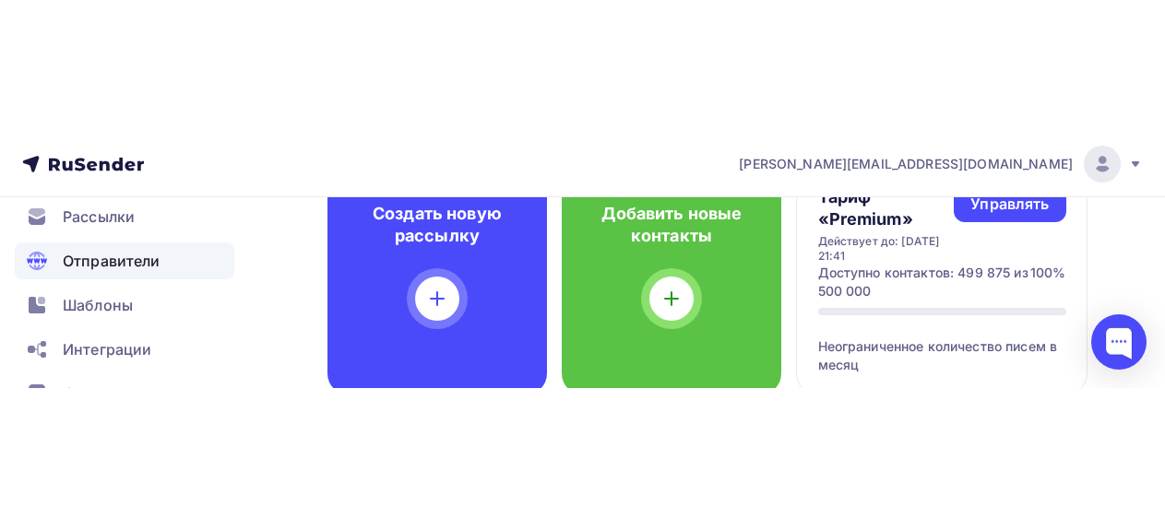
scroll to position [179, 0]
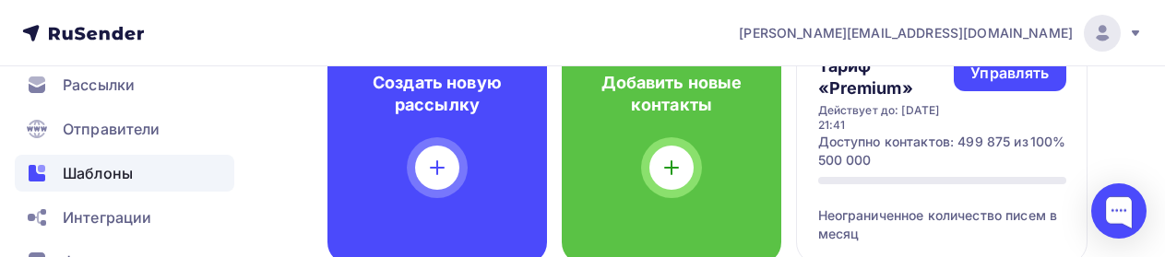
click at [96, 179] on span "Шаблоны" at bounding box center [98, 173] width 70 height 22
click at [88, 172] on span "Шаблоны" at bounding box center [98, 173] width 70 height 22
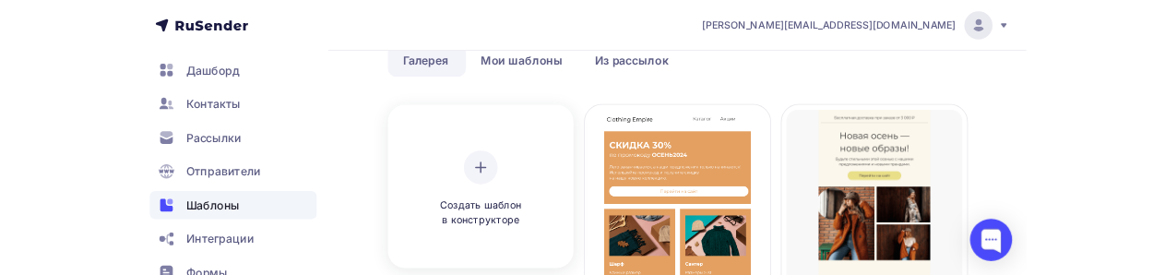
scroll to position [98, 0]
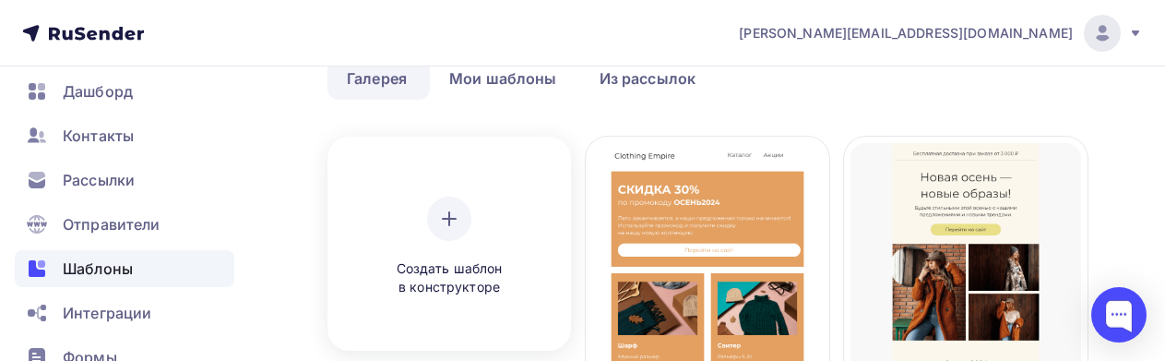
click at [444, 260] on span "Создать шаблон в конструкторе" at bounding box center [448, 278] width 175 height 38
click at [432, 227] on div at bounding box center [449, 218] width 44 height 44
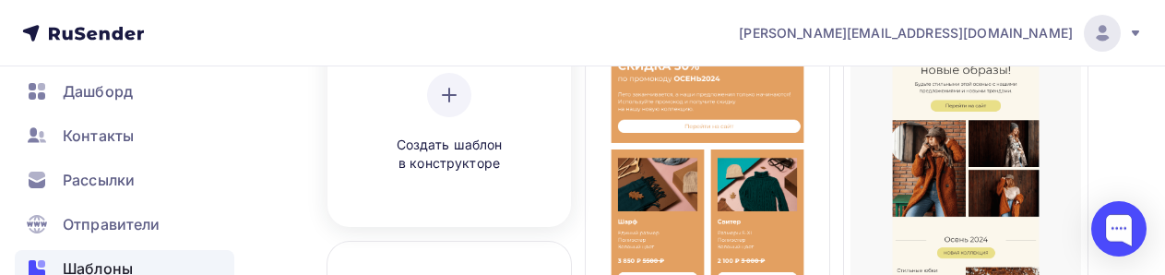
scroll to position [185, 0]
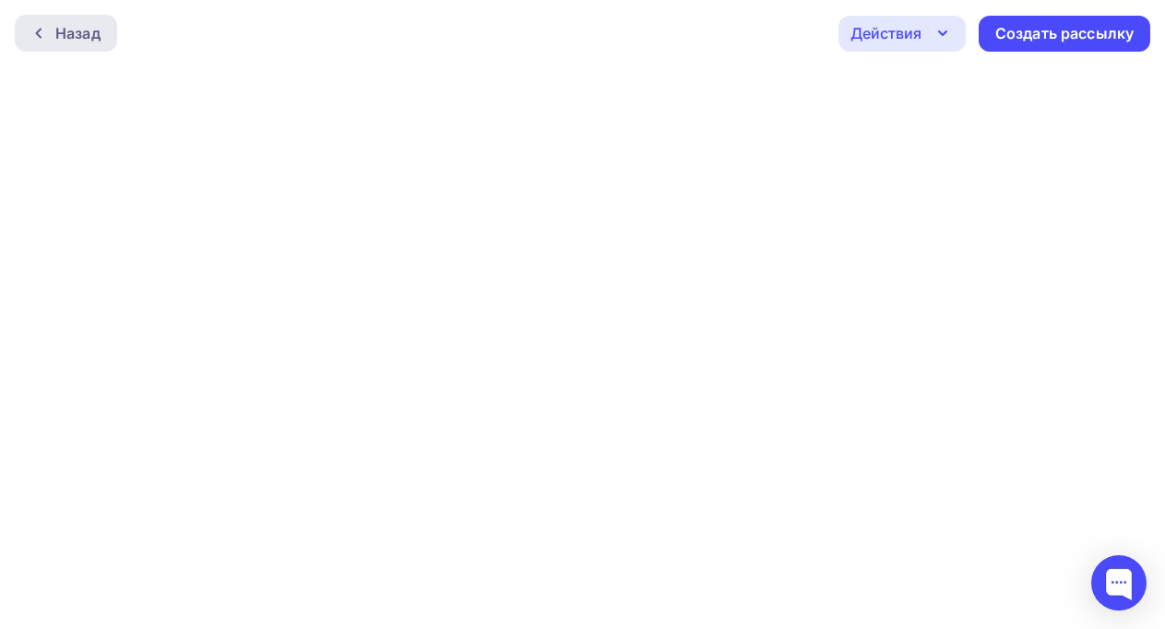
click at [84, 41] on div "Назад" at bounding box center [77, 33] width 45 height 22
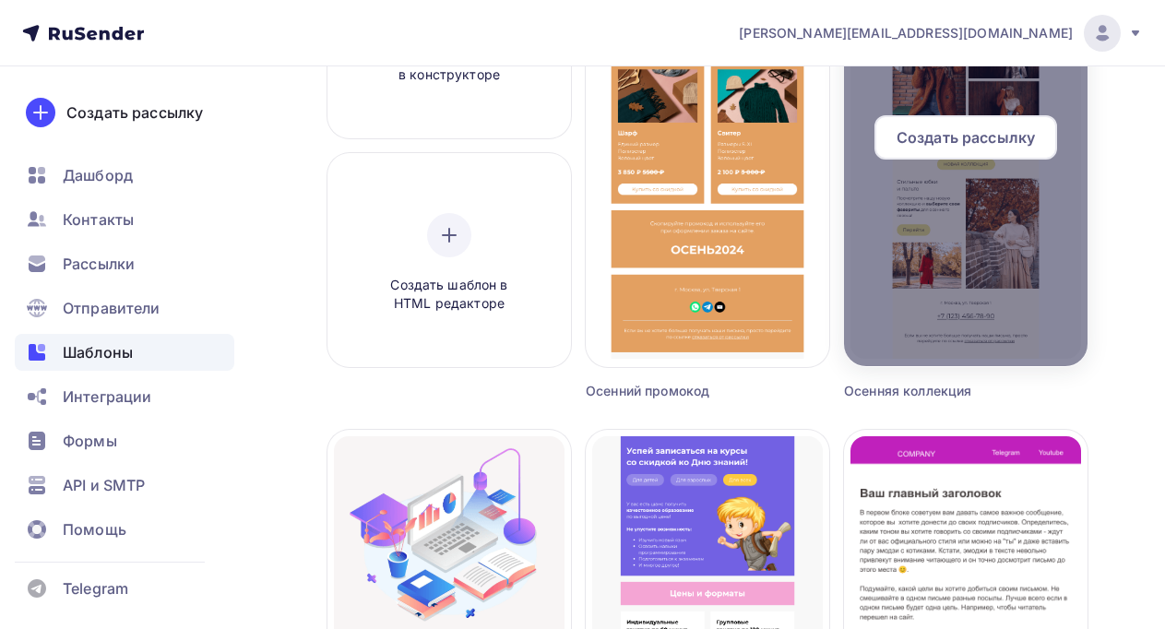
scroll to position [407, 0]
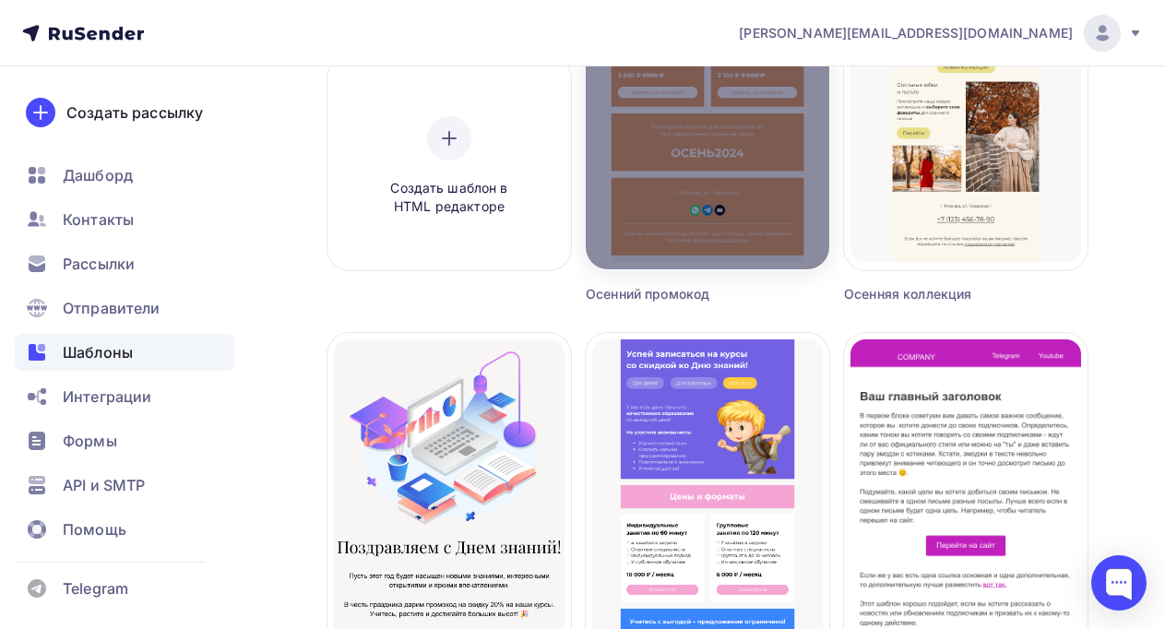
click at [757, 67] on div "Создать рассылку" at bounding box center [707, 47] width 243 height 59
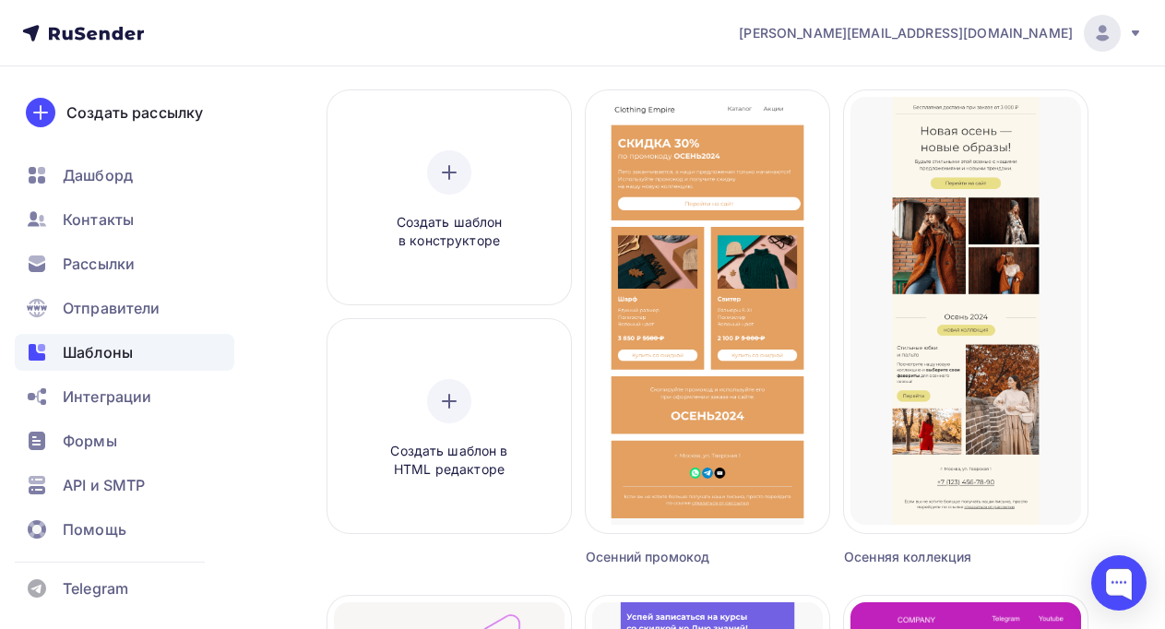
scroll to position [0, 0]
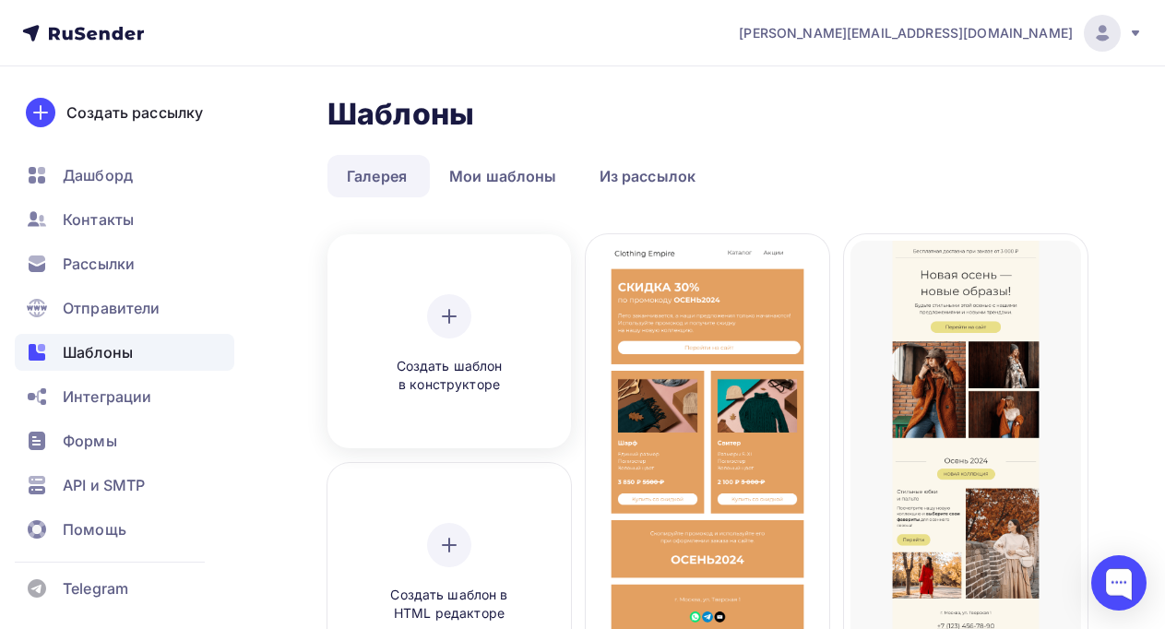
click at [468, 305] on div "Создать шаблон в конструкторе" at bounding box center [448, 344] width 175 height 101
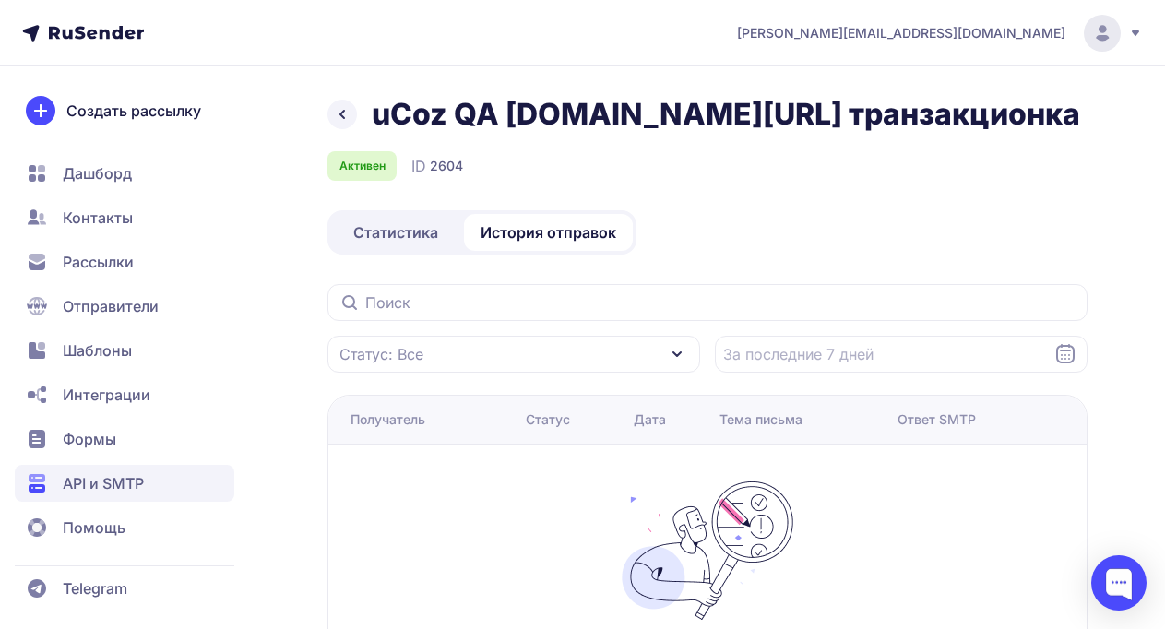
click at [404, 238] on span "Статистика" at bounding box center [395, 232] width 85 height 22
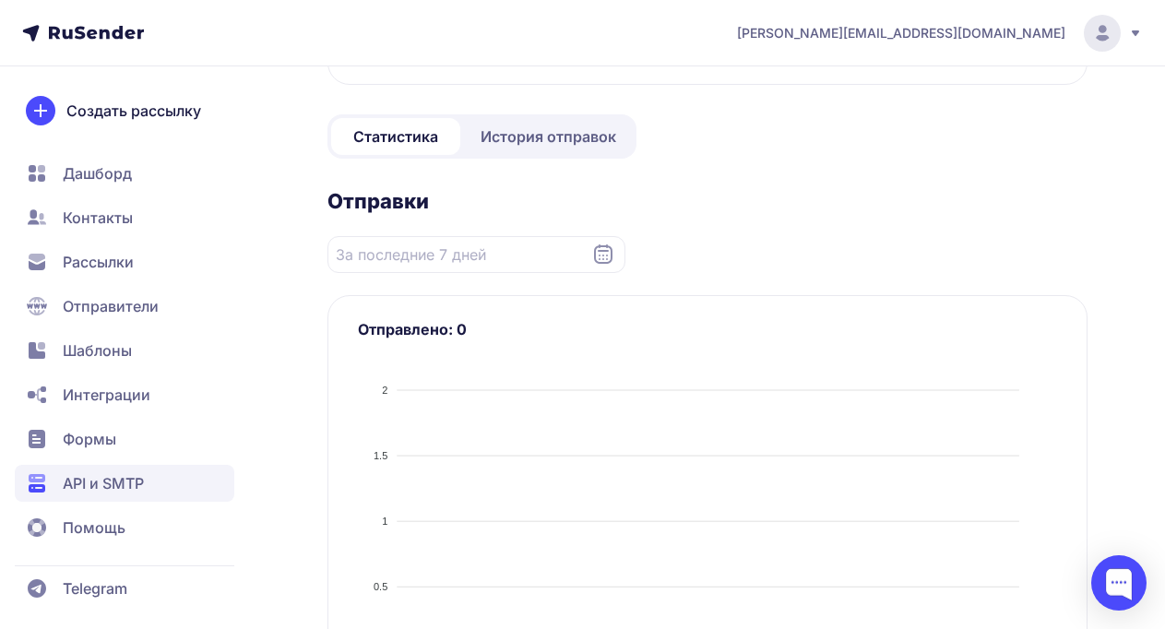
scroll to position [369, 0]
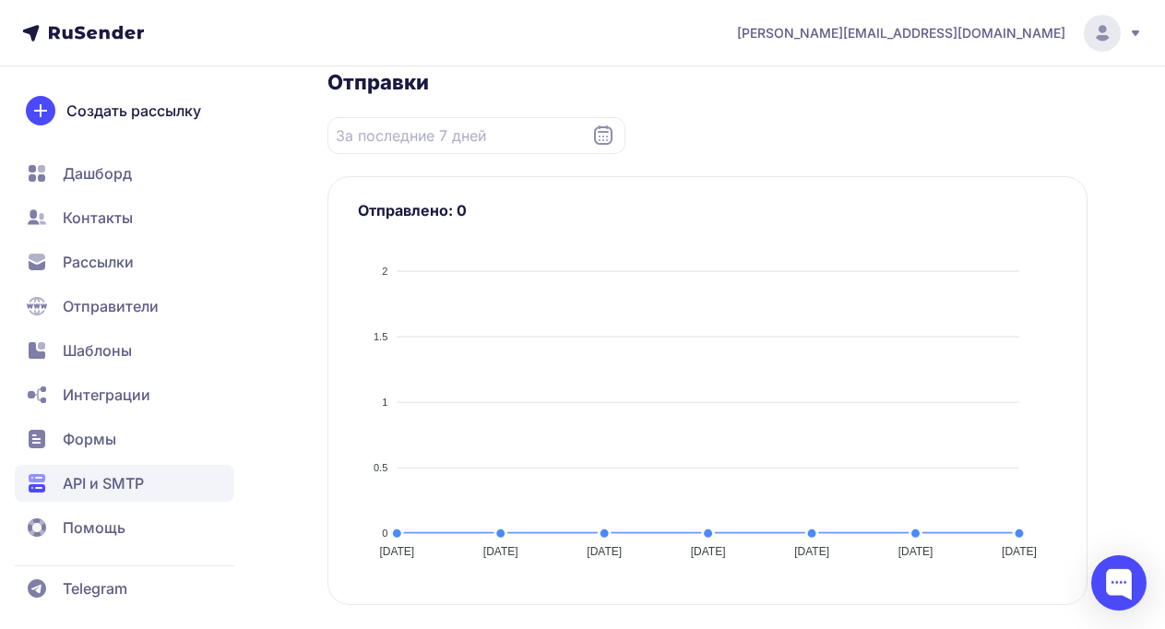
scroll to position [532, 0]
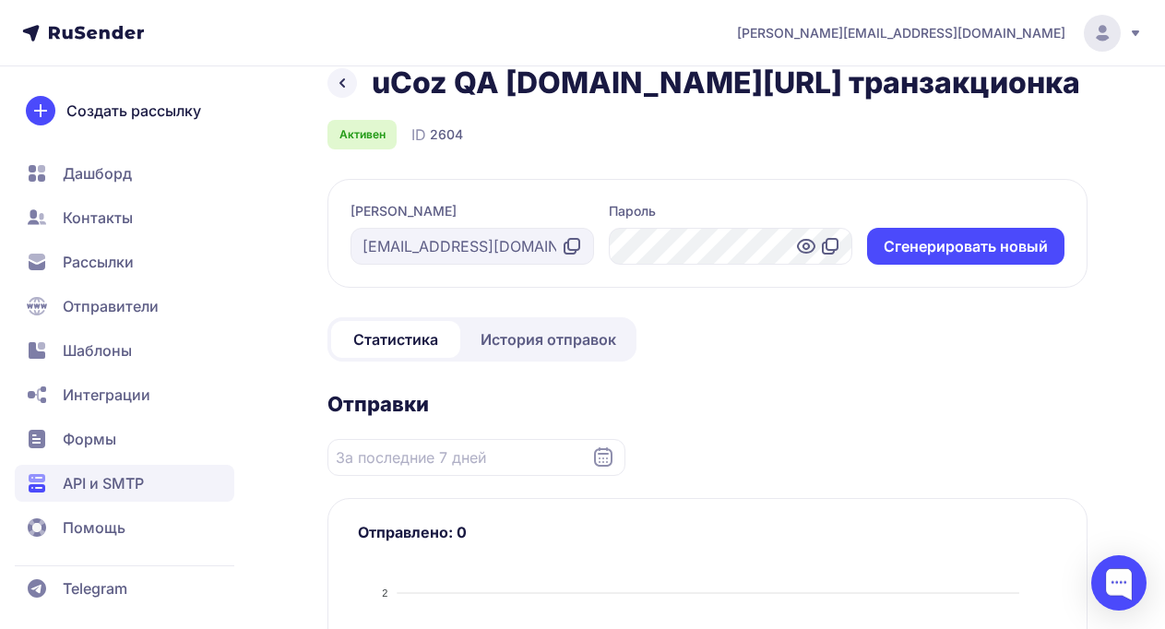
scroll to position [28, 0]
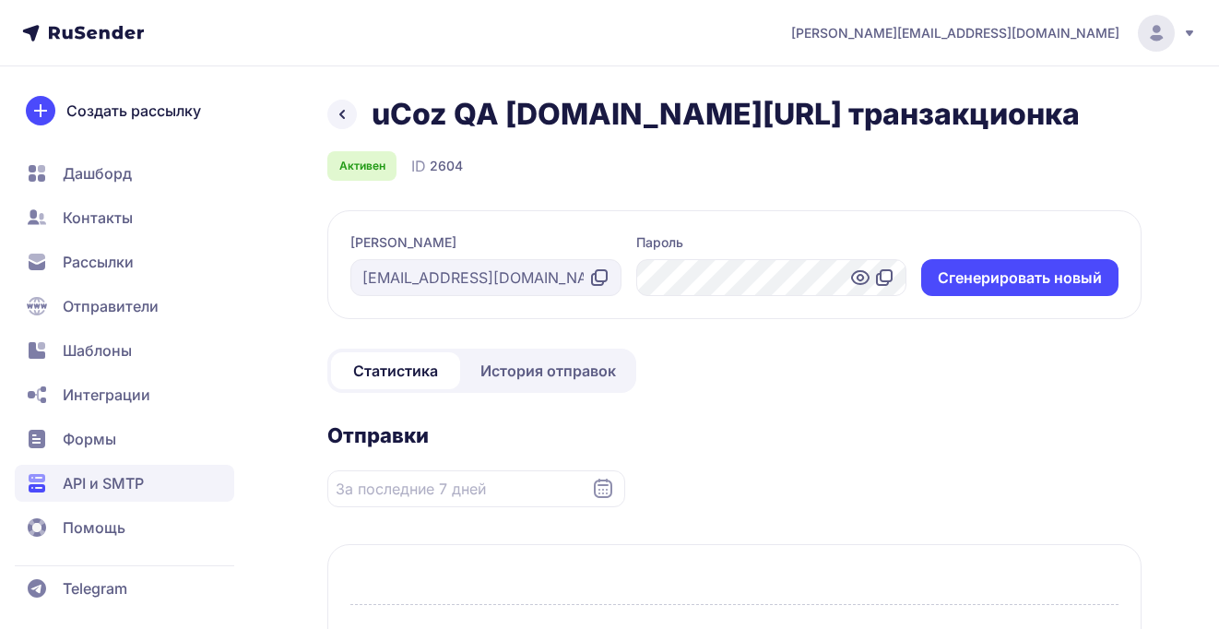
scroll to position [200, 0]
